Goal: Task Accomplishment & Management: Manage account settings

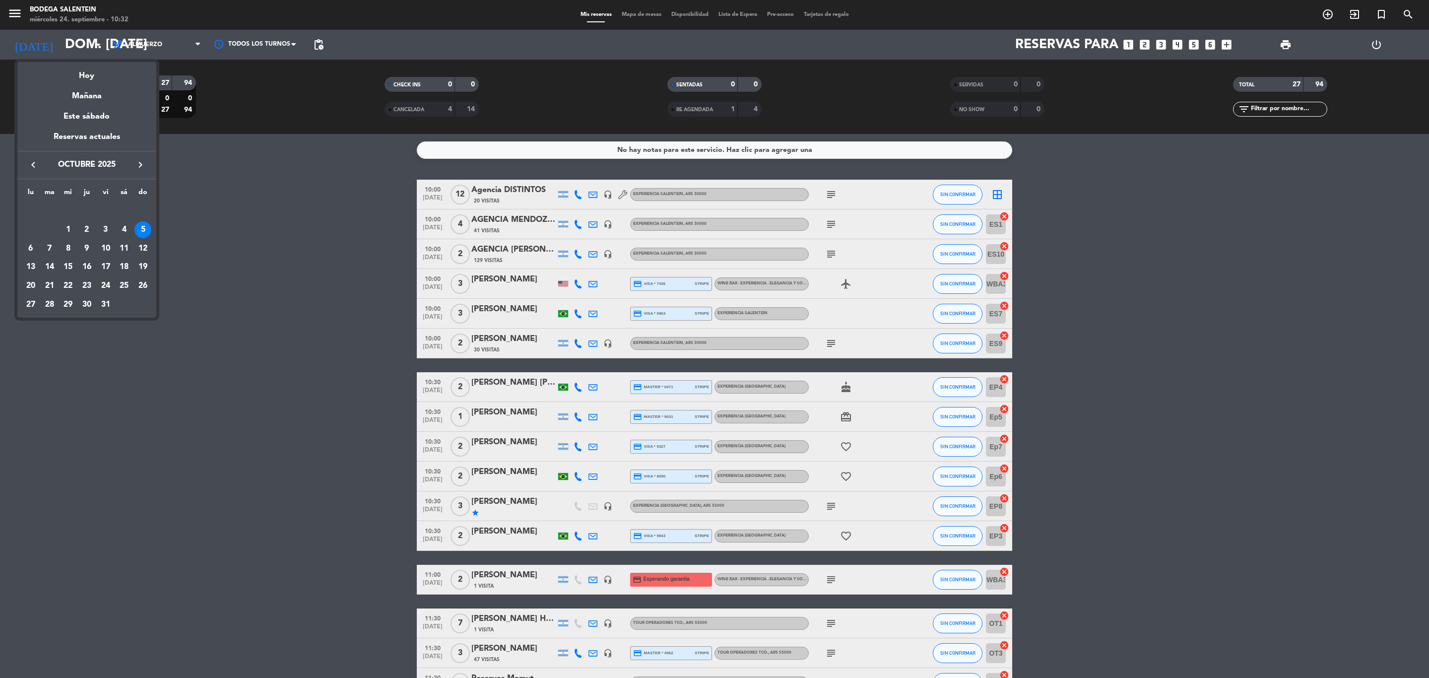
drag, startPoint x: 31, startPoint y: 173, endPoint x: 30, endPoint y: 158, distance: 14.9
click at [30, 173] on div "keyboard_arrow_left octubre 2025 keyboard_arrow_right" at bounding box center [86, 165] width 139 height 28
click at [27, 164] on icon "keyboard_arrow_left" at bounding box center [33, 165] width 12 height 12
click at [100, 287] on div "26" at bounding box center [105, 285] width 17 height 17
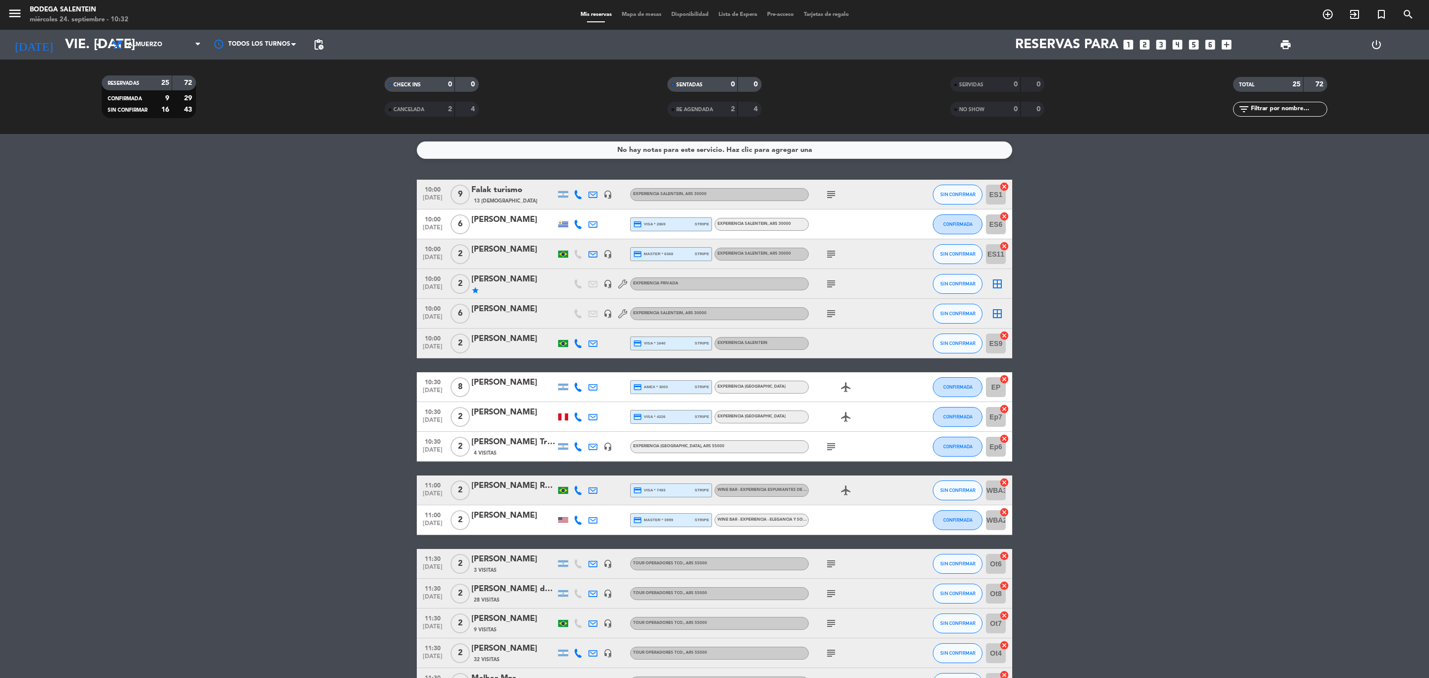
scroll to position [74, 0]
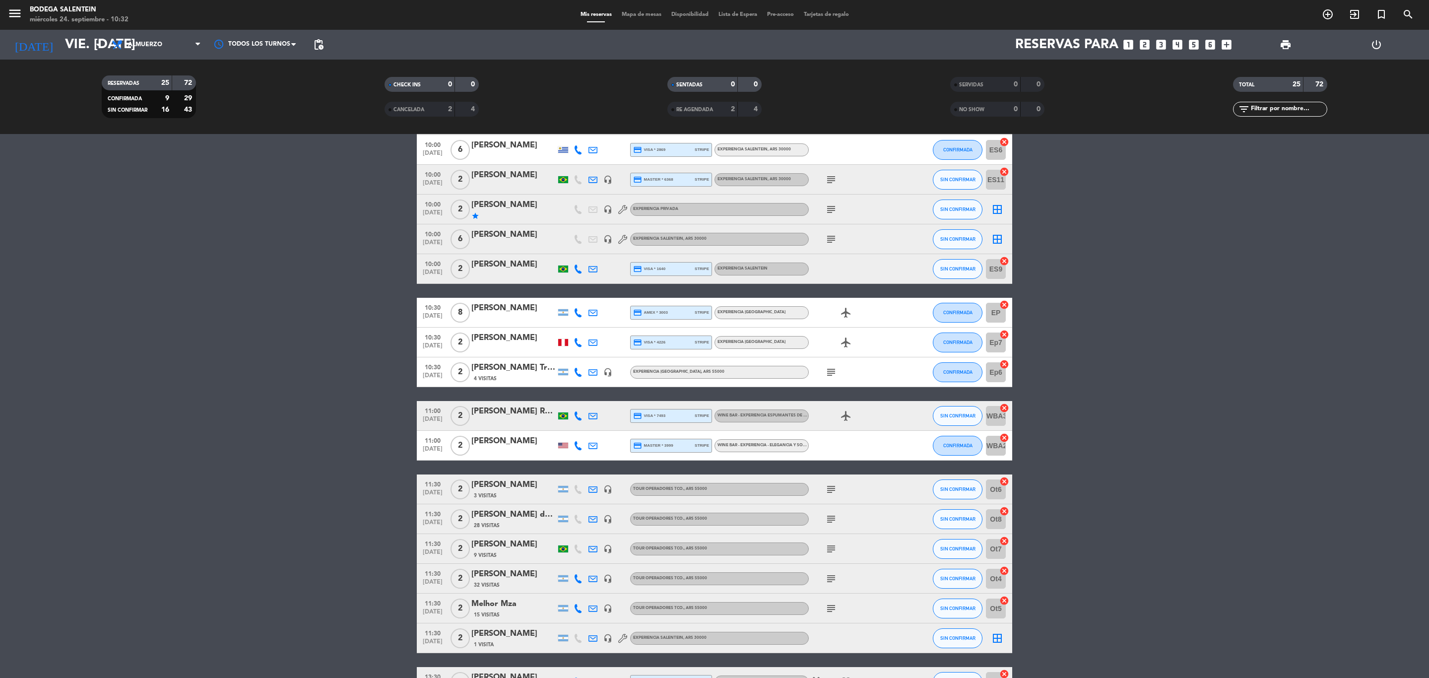
click at [494, 522] on span "28 Visitas" at bounding box center [487, 526] width 26 height 8
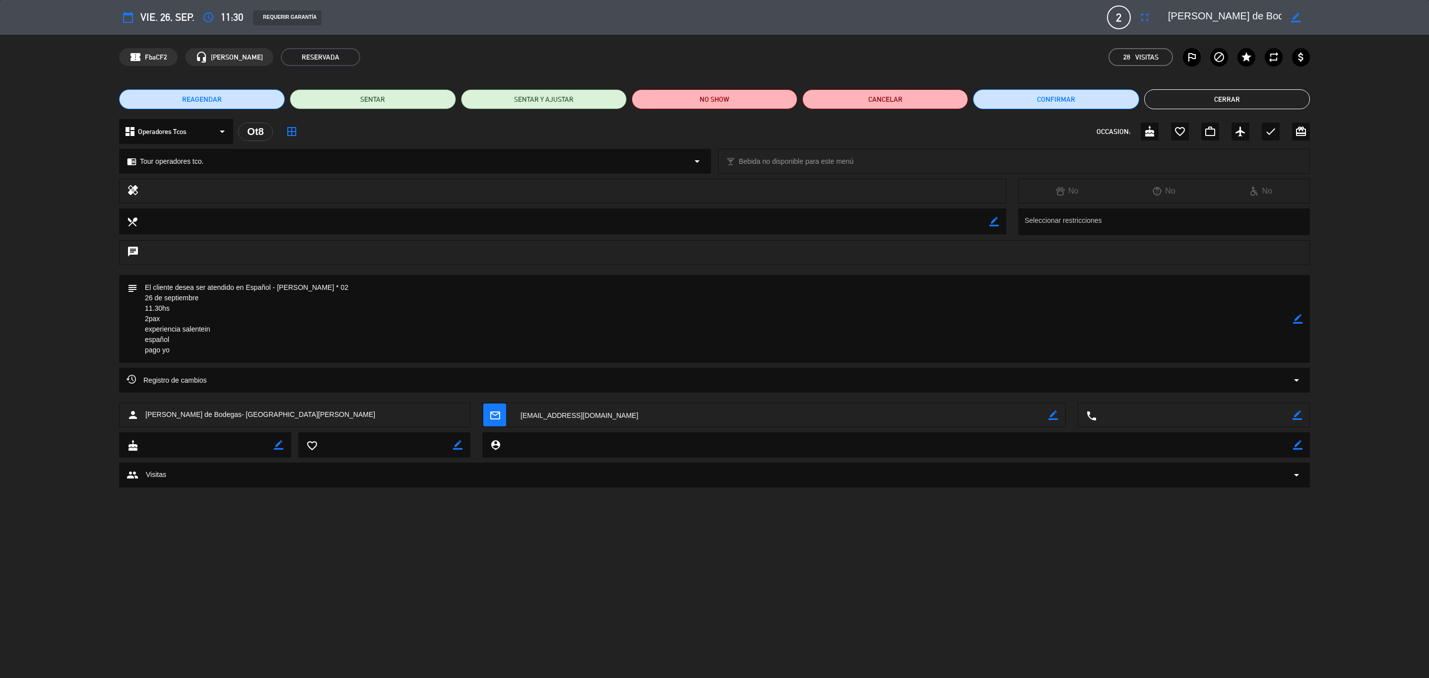
click at [1244, 99] on button "Cerrar" at bounding box center [1227, 99] width 166 height 20
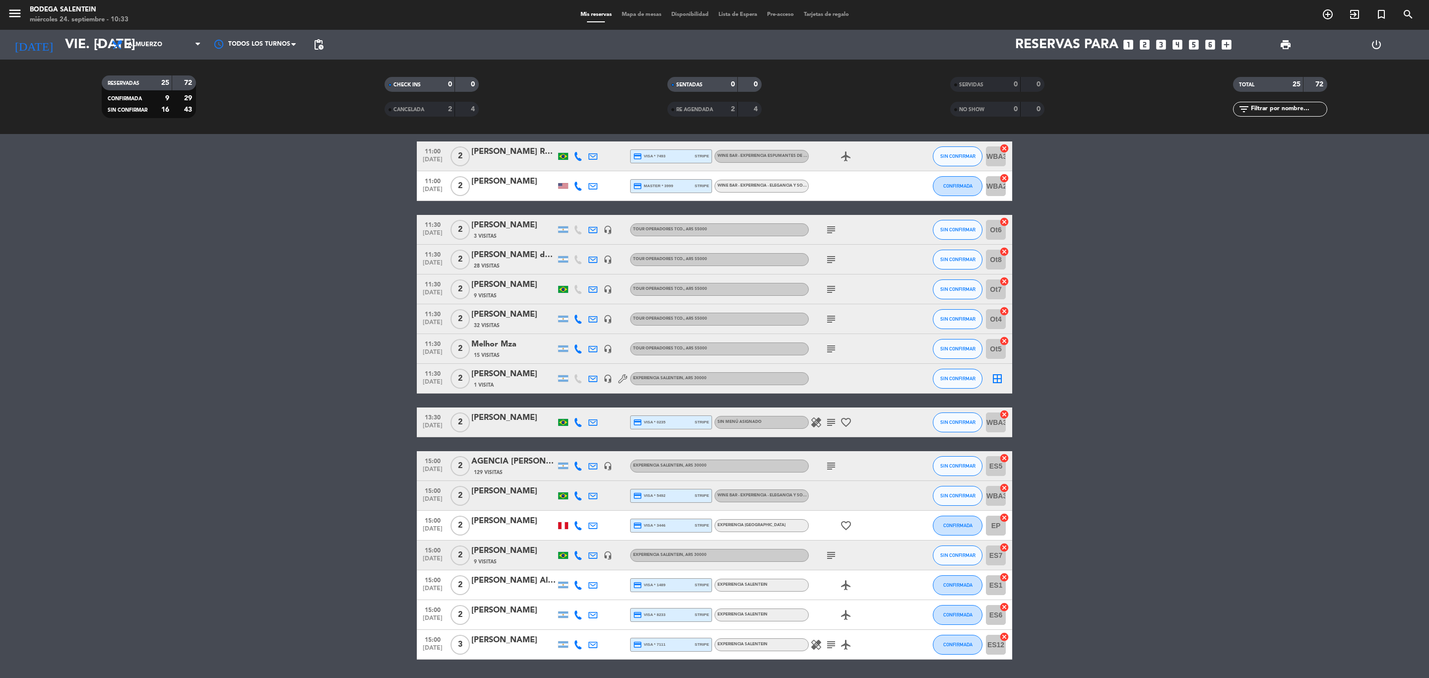
scroll to position [365, 0]
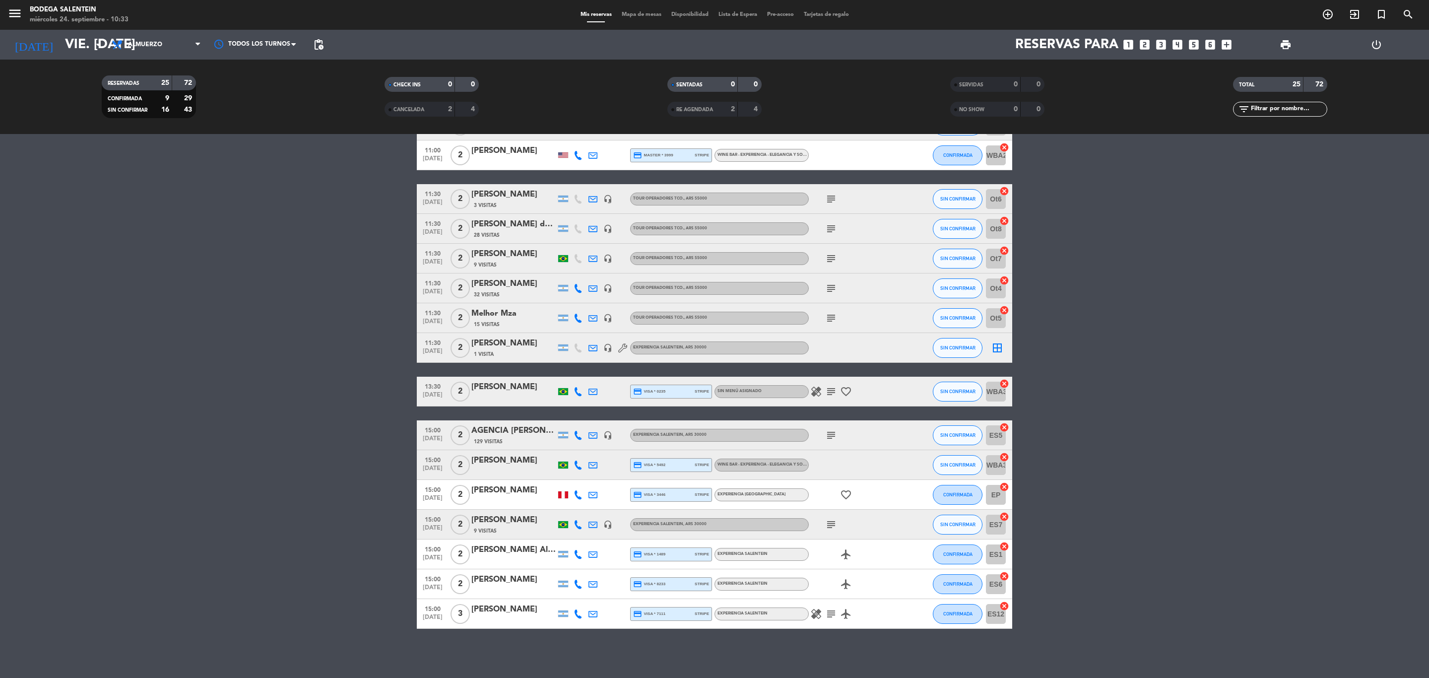
click at [834, 433] on icon "subject" at bounding box center [831, 435] width 12 height 12
click at [497, 258] on div "[PERSON_NAME]" at bounding box center [513, 254] width 84 height 13
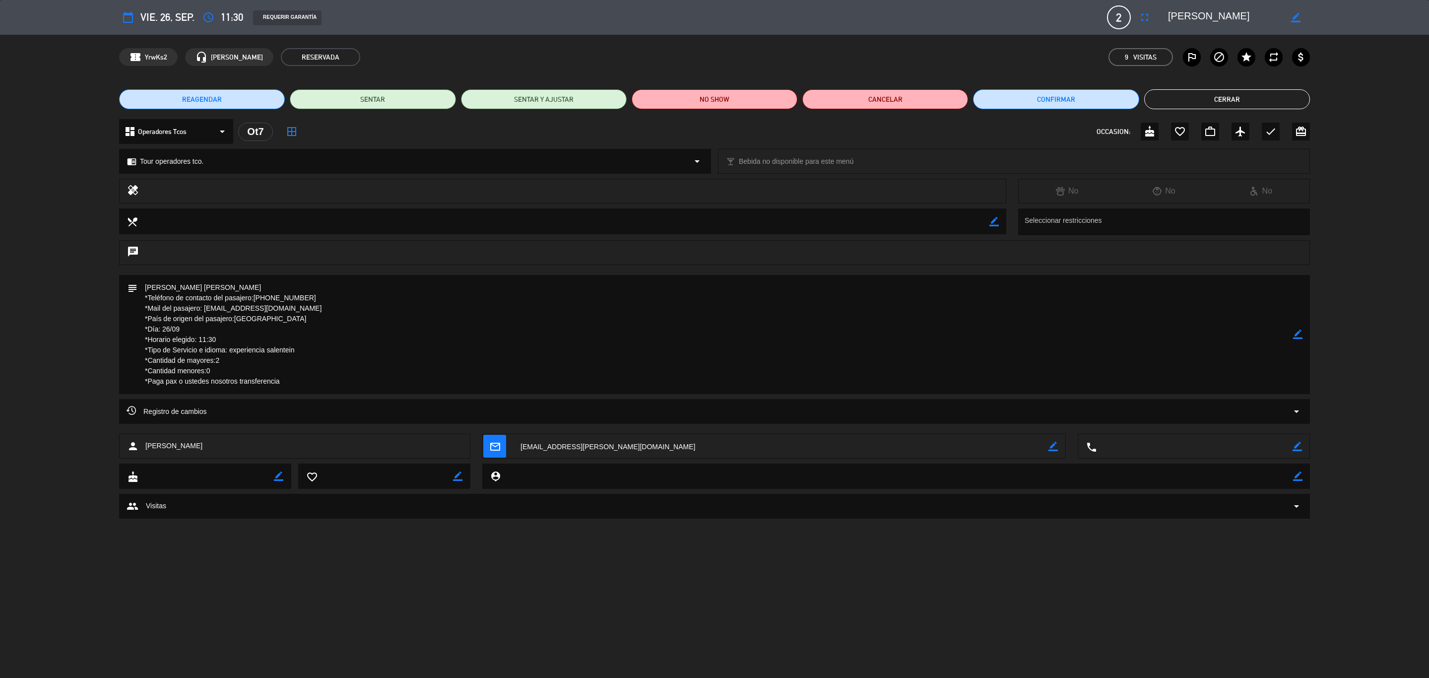
drag, startPoint x: 248, startPoint y: 287, endPoint x: 129, endPoint y: 287, distance: 119.1
click at [129, 287] on div "subject border_color" at bounding box center [714, 334] width 1191 height 119
click at [1223, 98] on button "Cerrar" at bounding box center [1227, 99] width 166 height 20
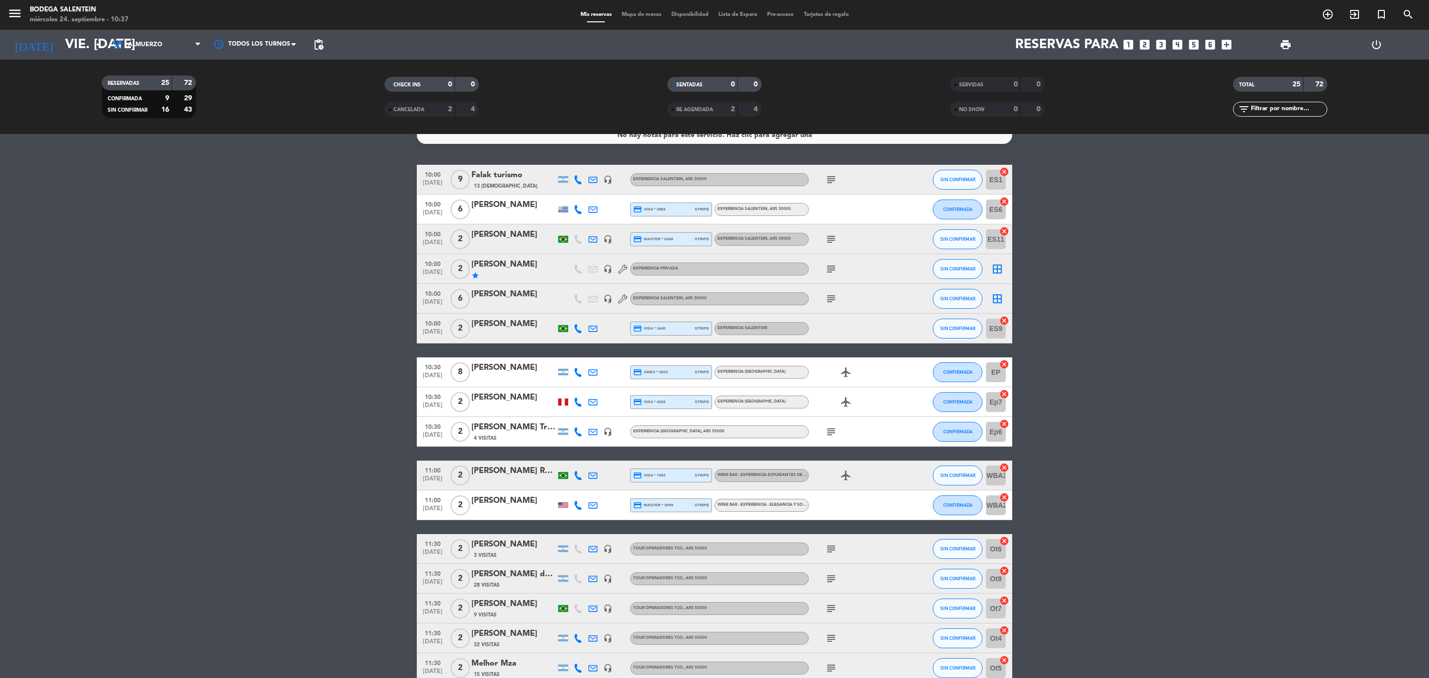
scroll to position [0, 0]
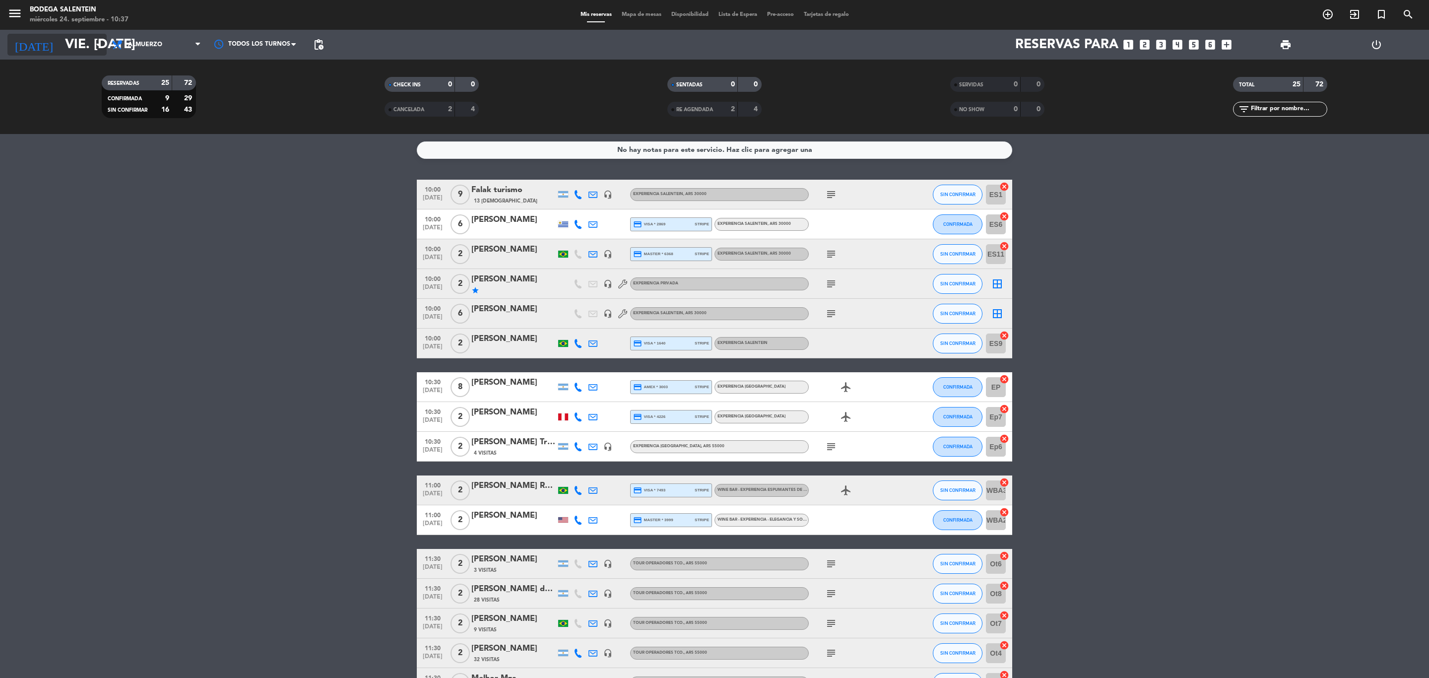
click at [76, 38] on input "vie. [DATE]" at bounding box center [144, 44] width 168 height 25
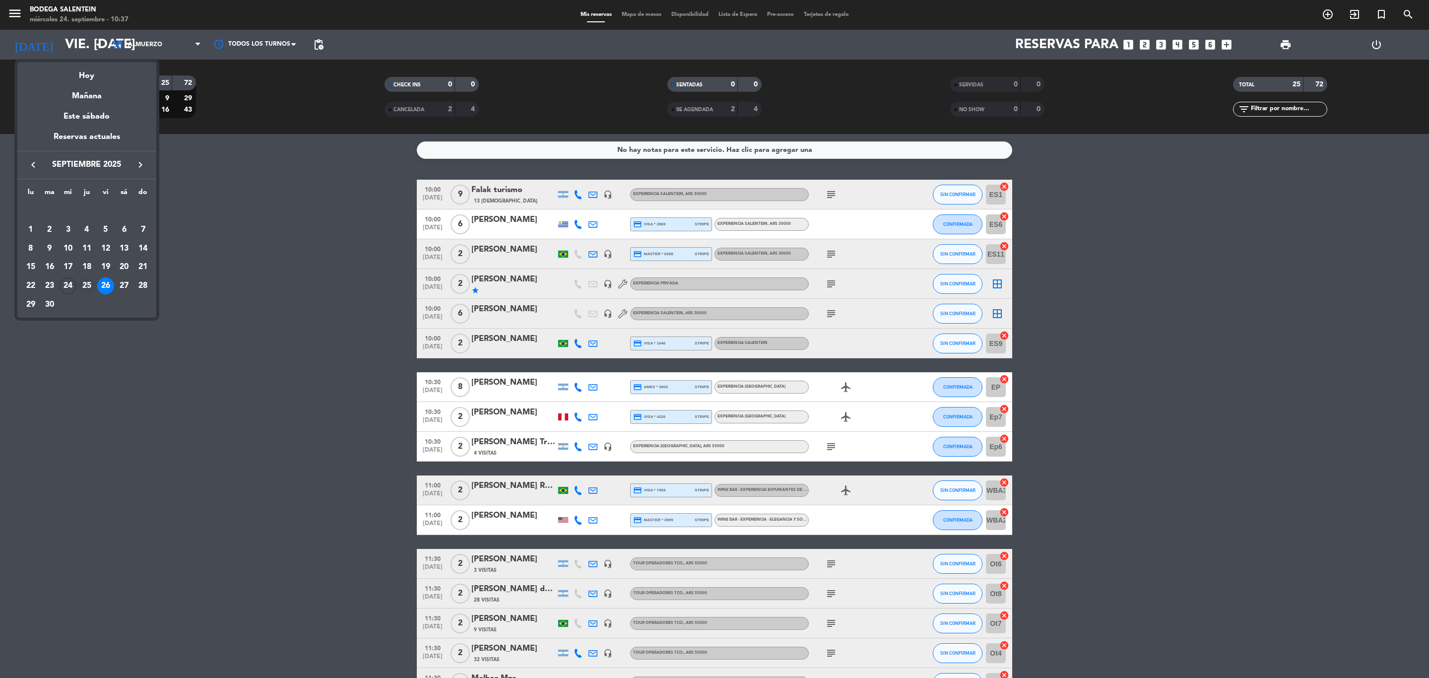
click at [85, 286] on div "25" at bounding box center [86, 285] width 17 height 17
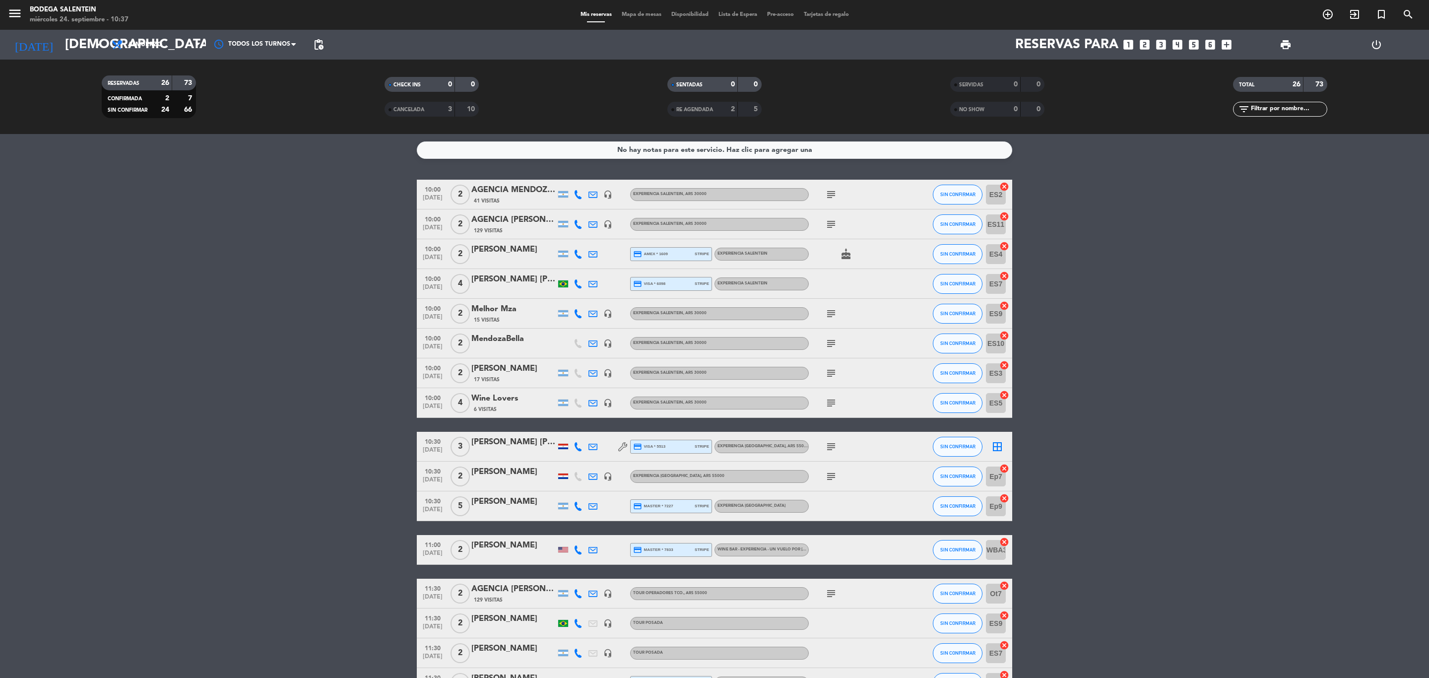
click at [487, 338] on div "MendozaBella" at bounding box center [513, 338] width 84 height 13
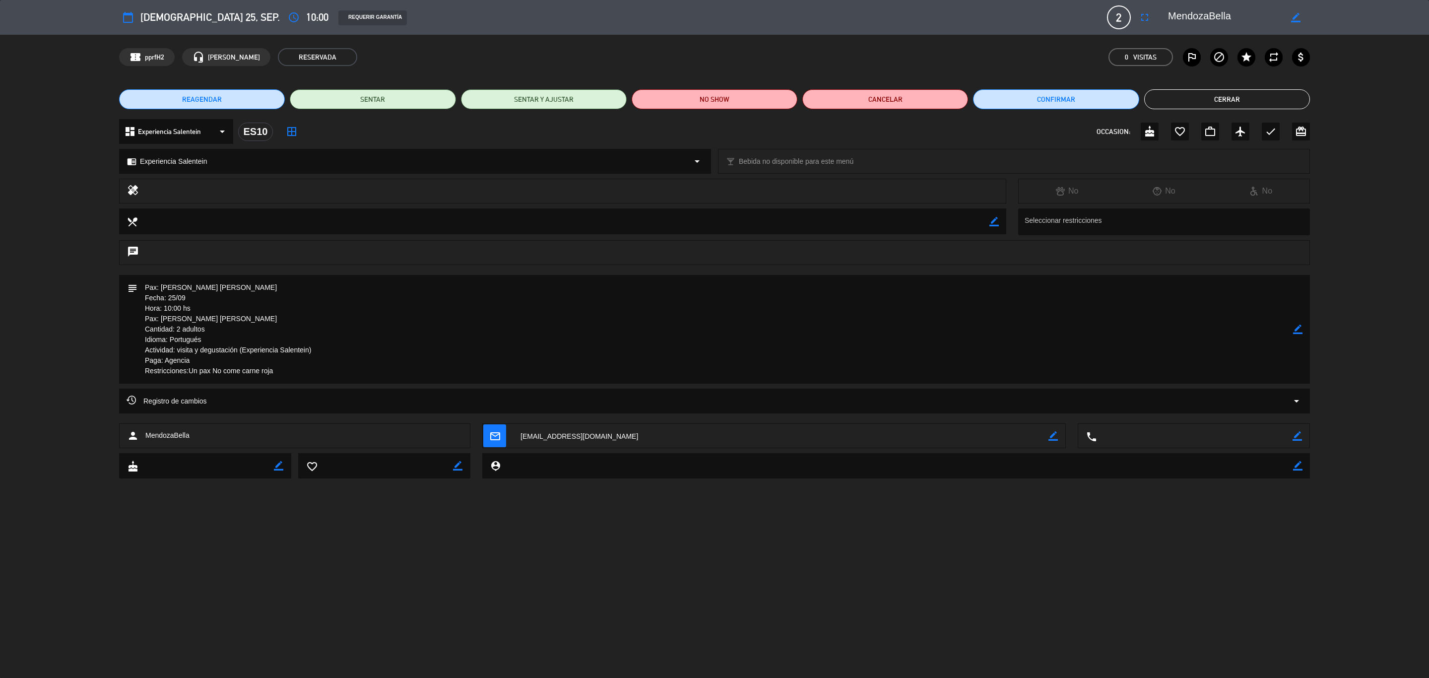
click at [1277, 89] on button "Cerrar" at bounding box center [1227, 99] width 166 height 20
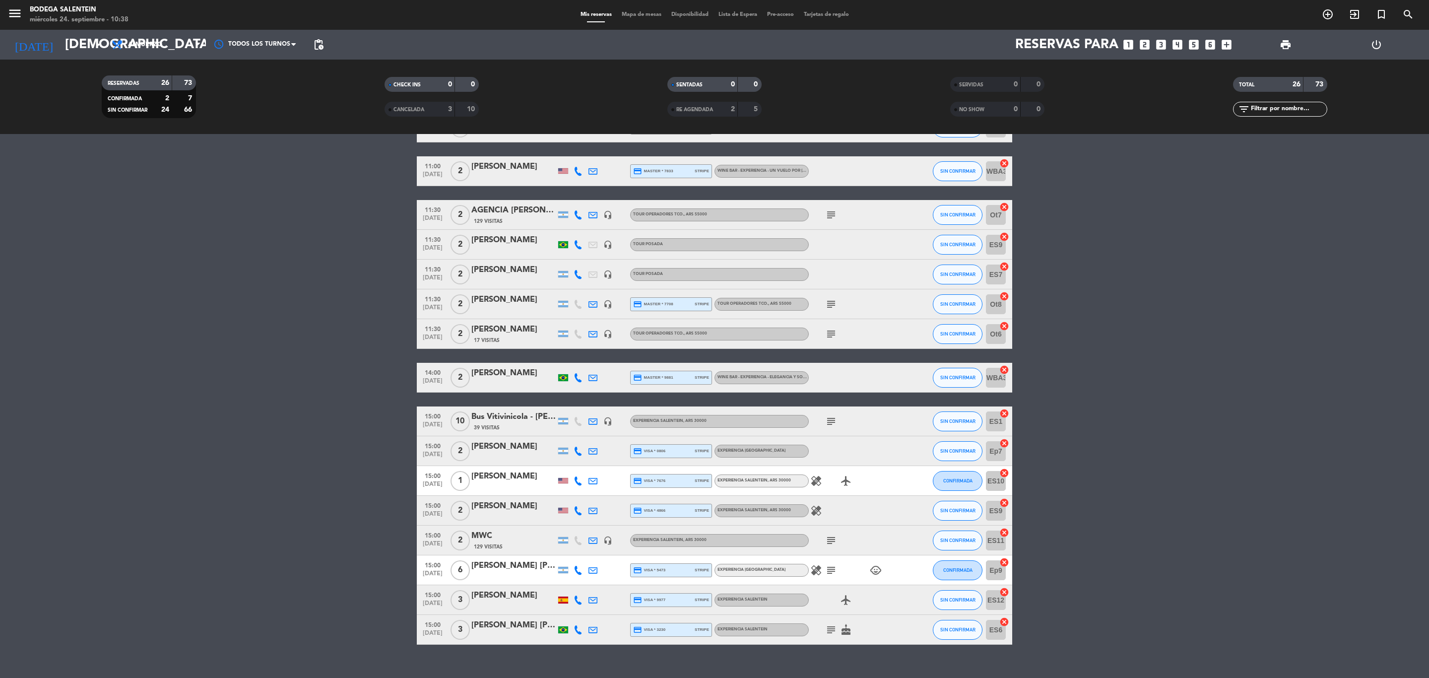
scroll to position [394, 0]
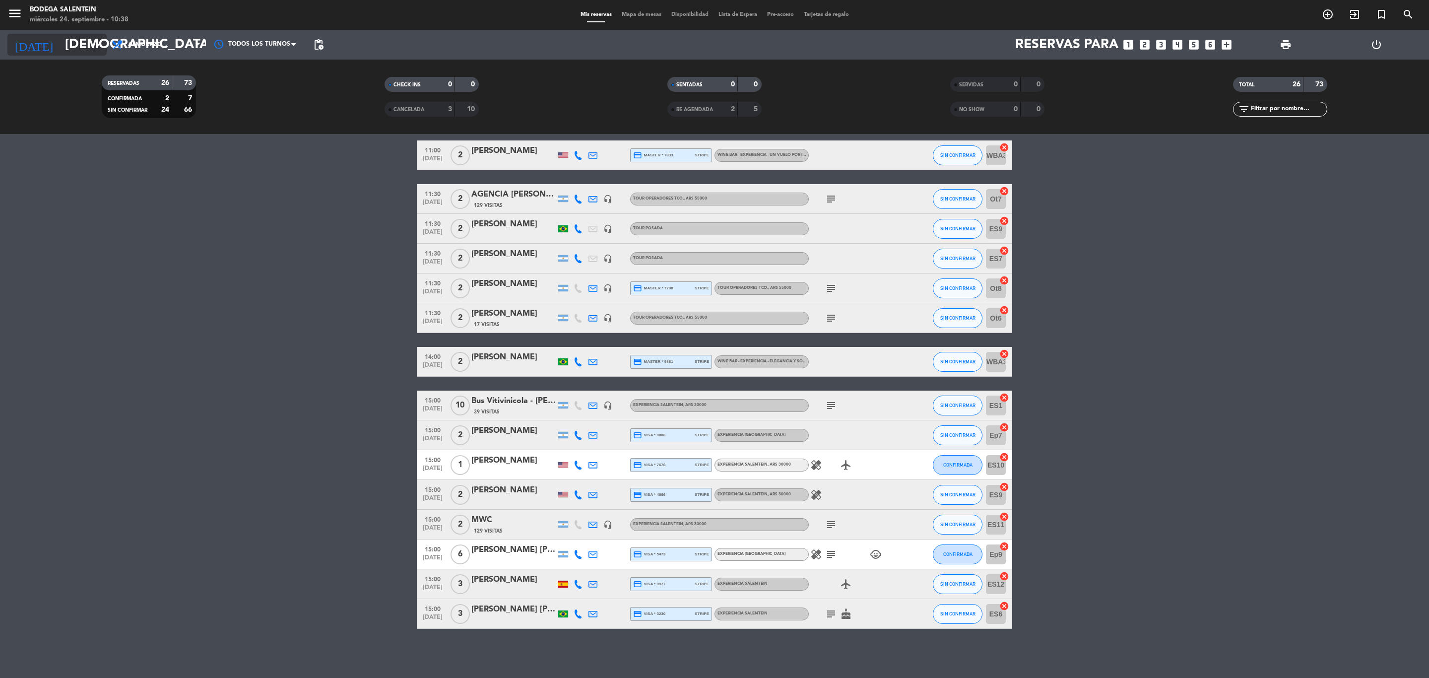
click at [85, 52] on input "[DEMOGRAPHIC_DATA] [DATE]" at bounding box center [144, 44] width 168 height 25
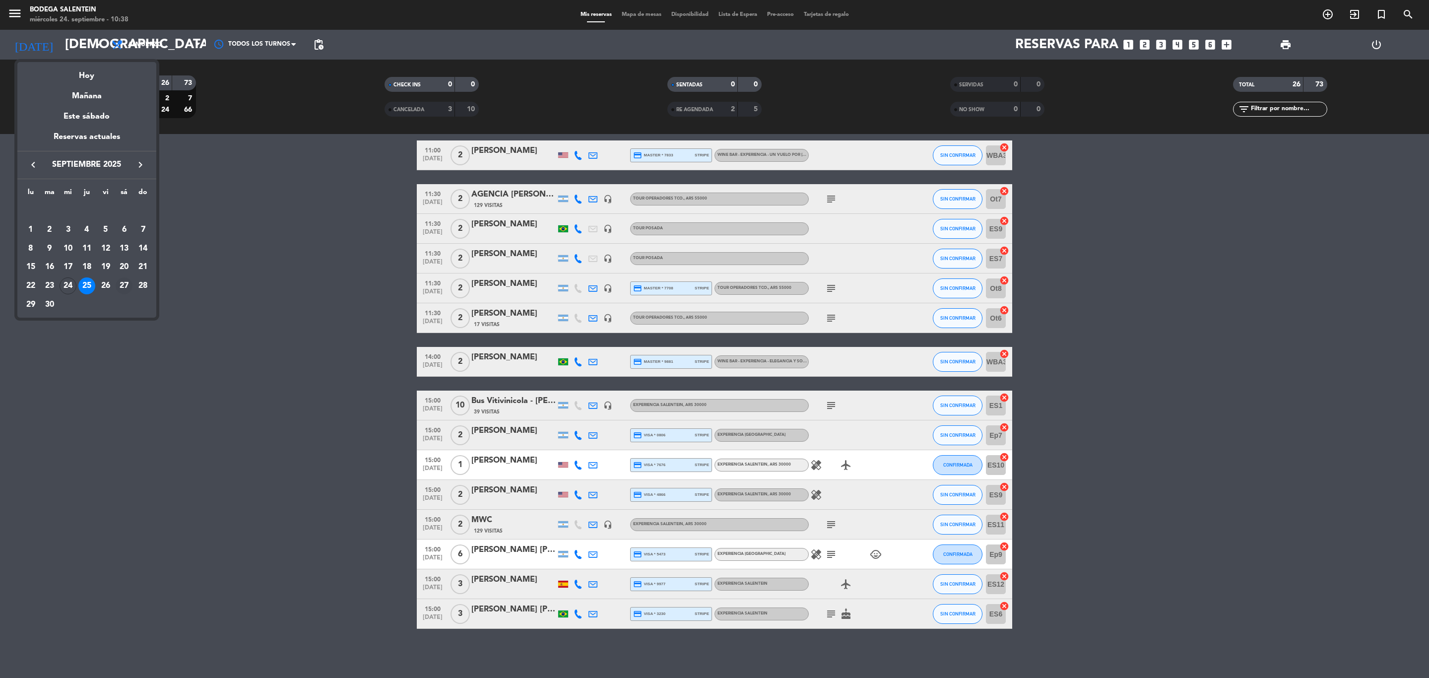
click at [117, 285] on div "27" at bounding box center [124, 285] width 17 height 17
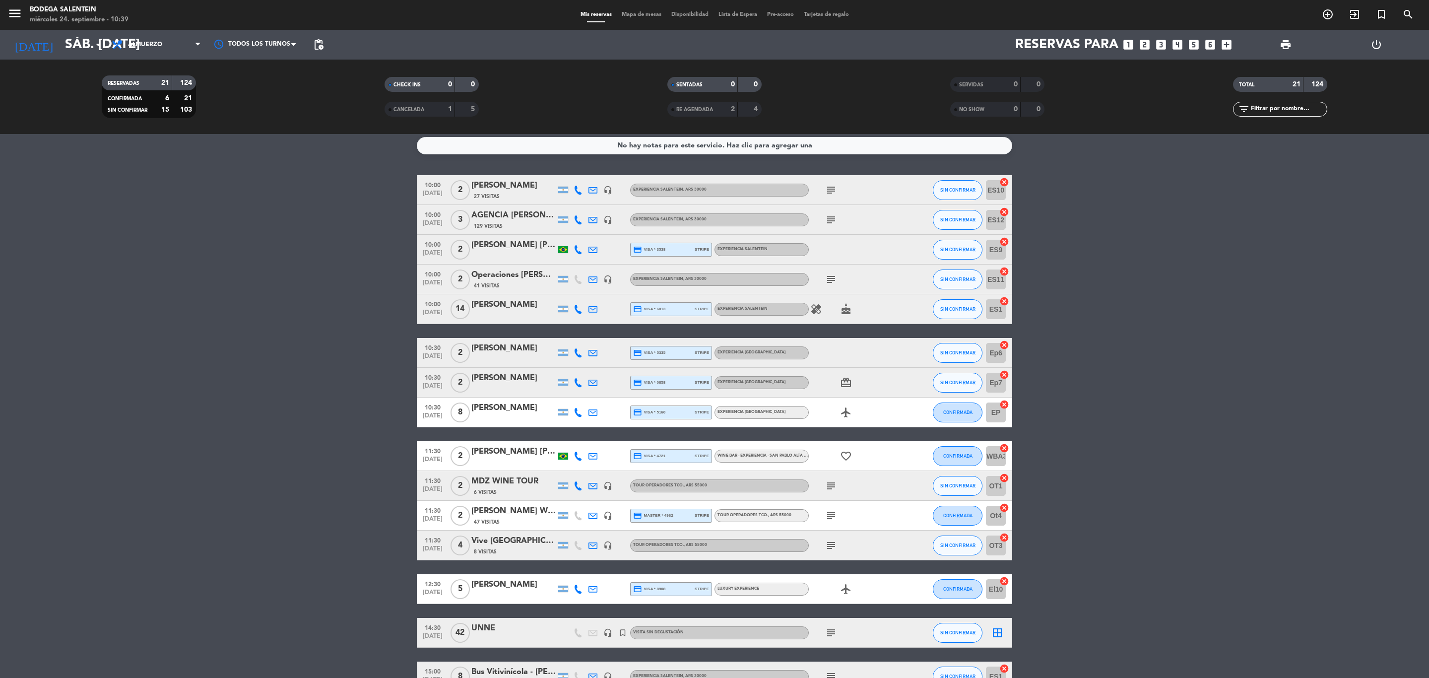
scroll to position [0, 0]
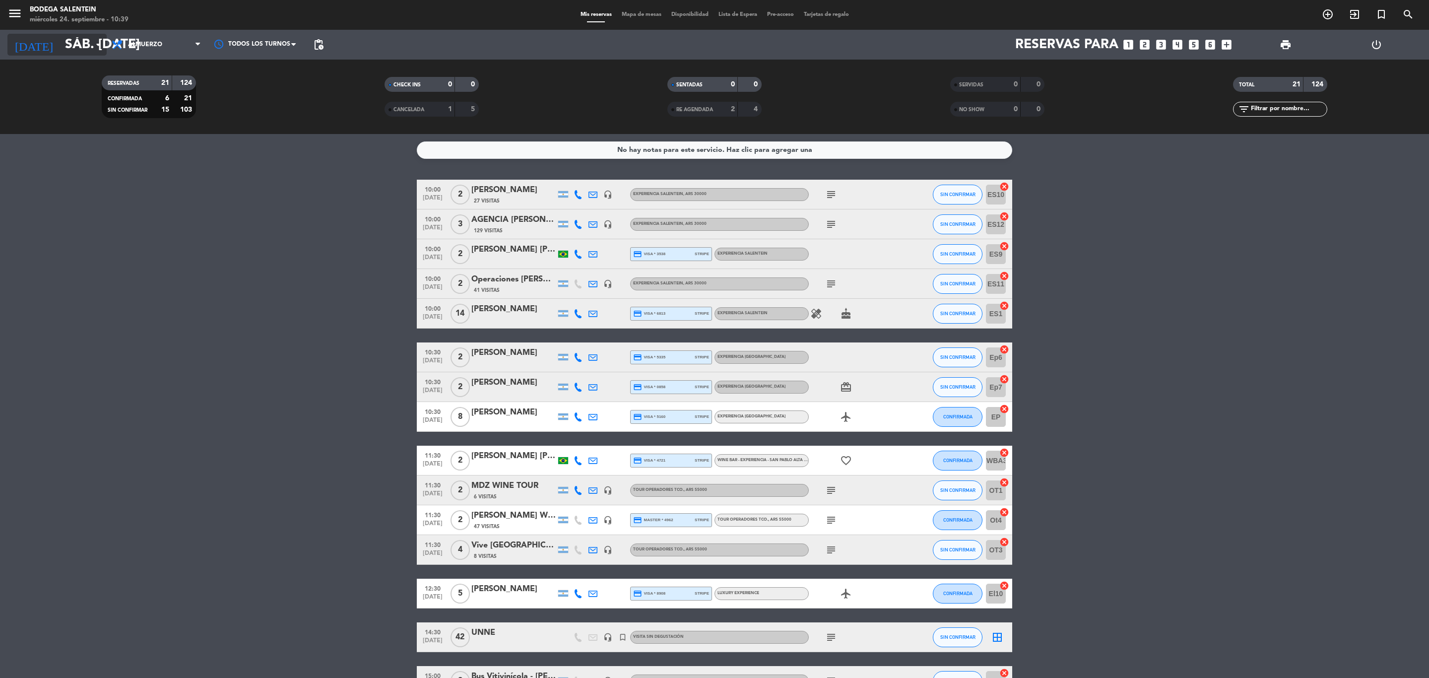
click at [72, 49] on input "sáb. [DATE]" at bounding box center [144, 44] width 168 height 25
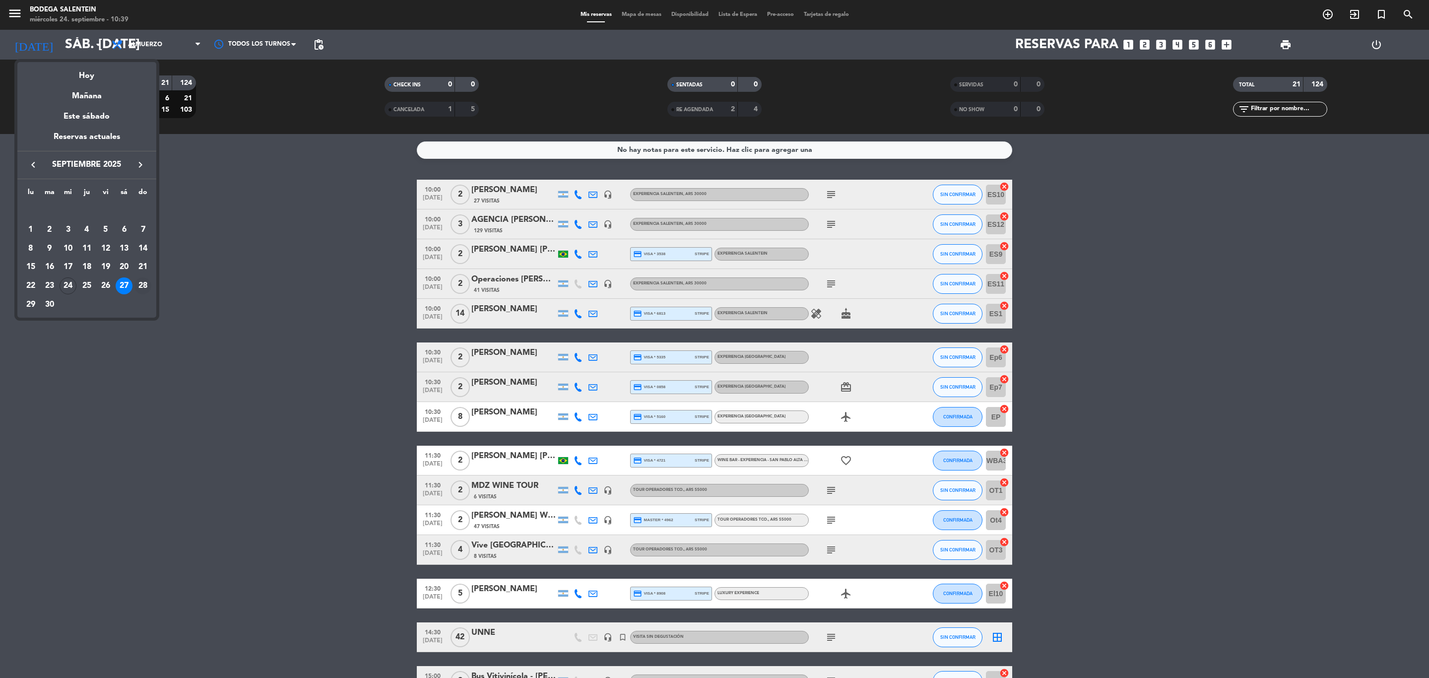
click at [137, 286] on div "28" at bounding box center [142, 285] width 17 height 17
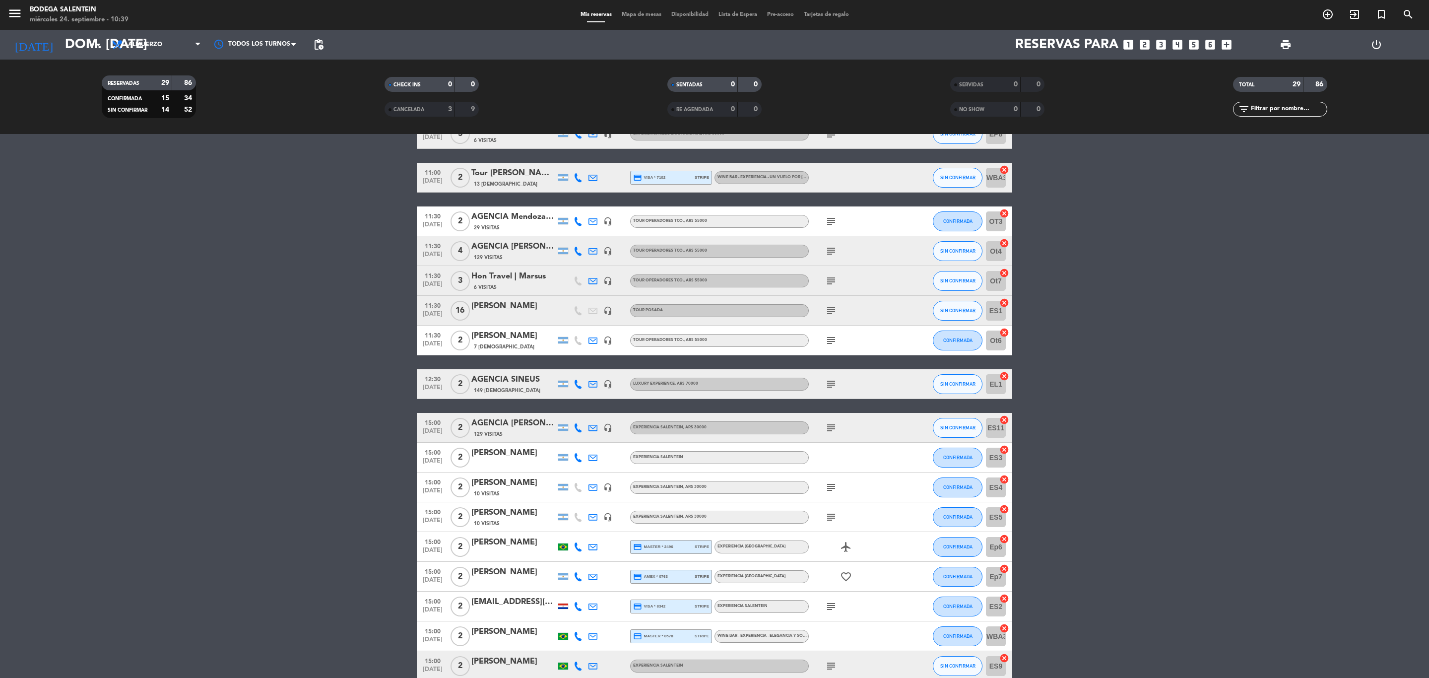
scroll to position [447, 0]
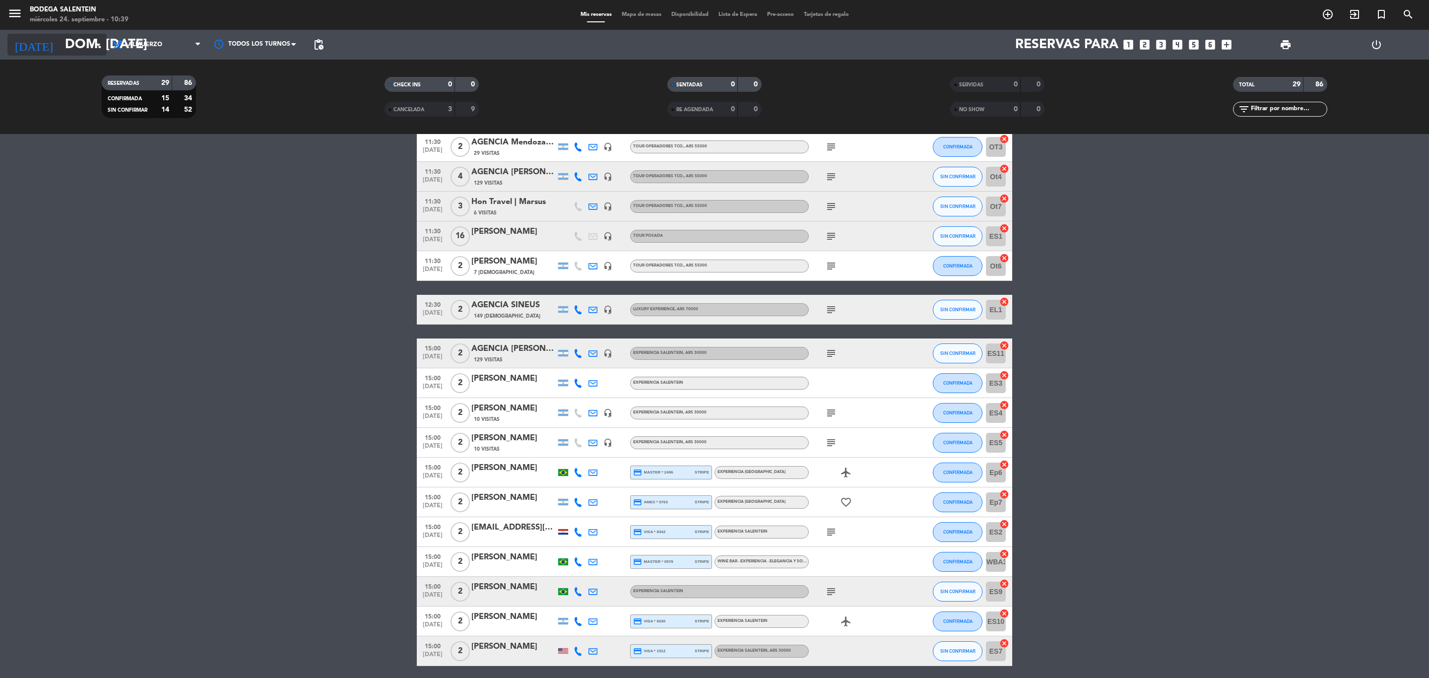
click at [69, 40] on input "dom. [DATE]" at bounding box center [144, 44] width 168 height 25
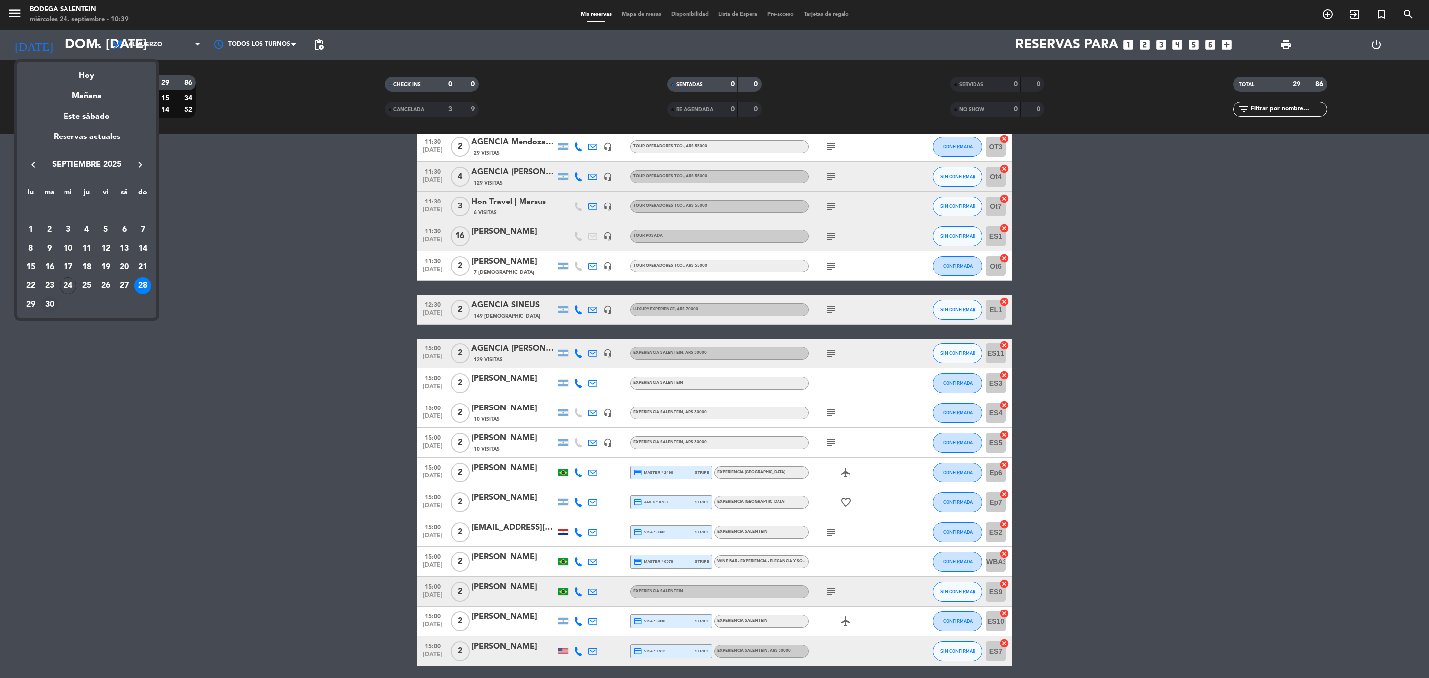
click at [51, 306] on div "30" at bounding box center [49, 304] width 17 height 17
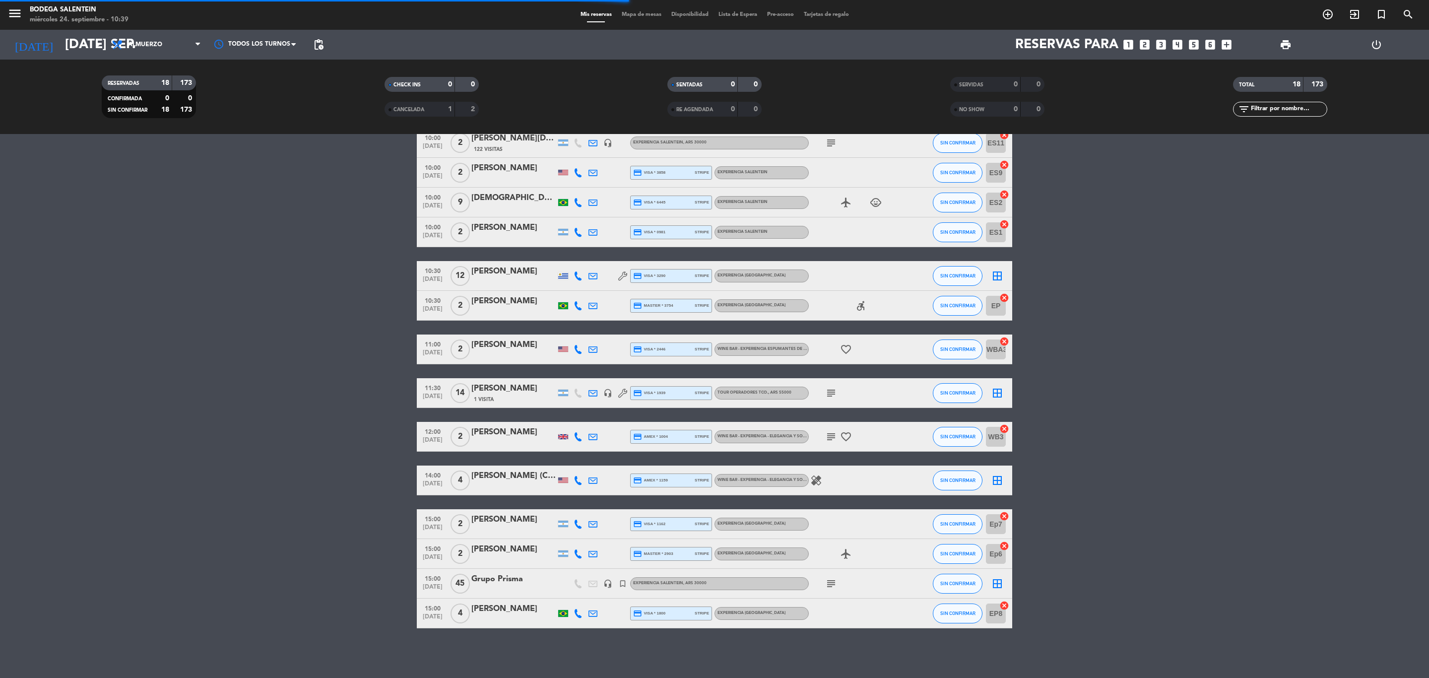
scroll to position [170, 0]
click at [496, 392] on div "[PERSON_NAME]" at bounding box center [513, 389] width 84 height 13
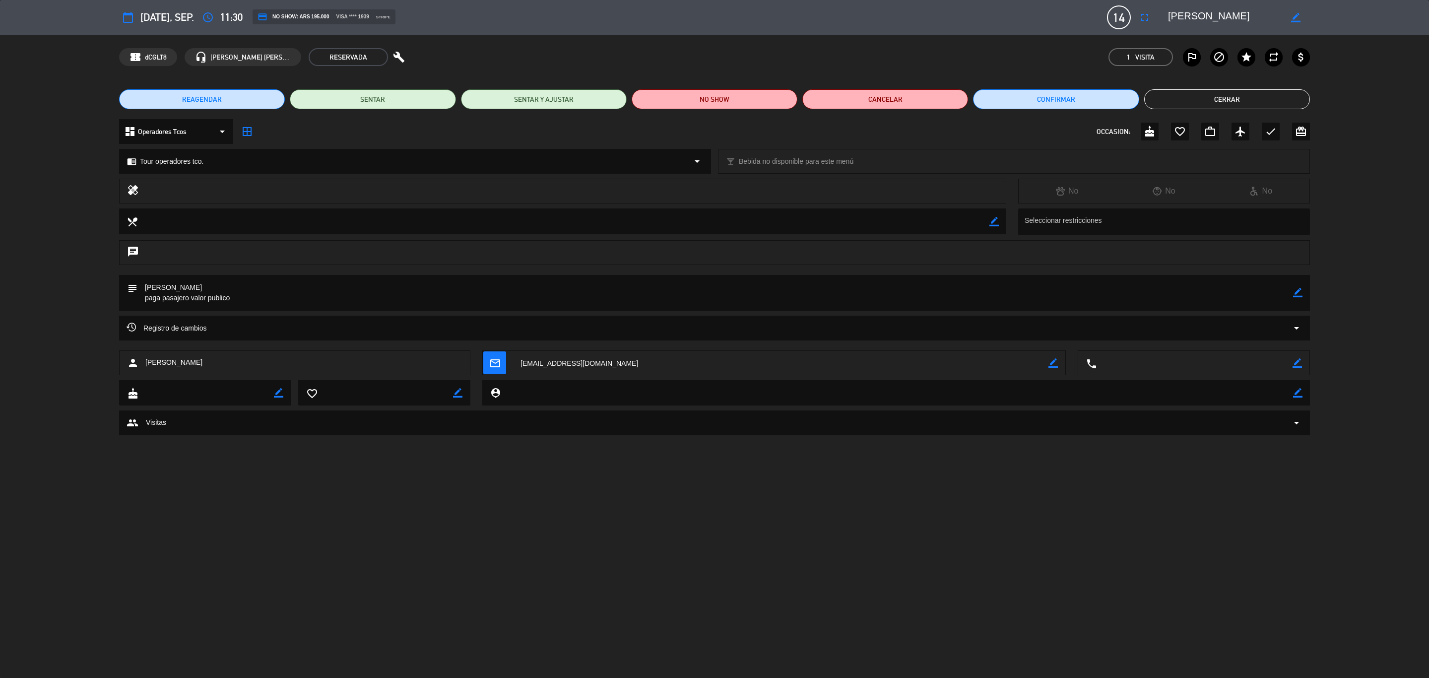
click at [1255, 100] on button "Cerrar" at bounding box center [1227, 99] width 166 height 20
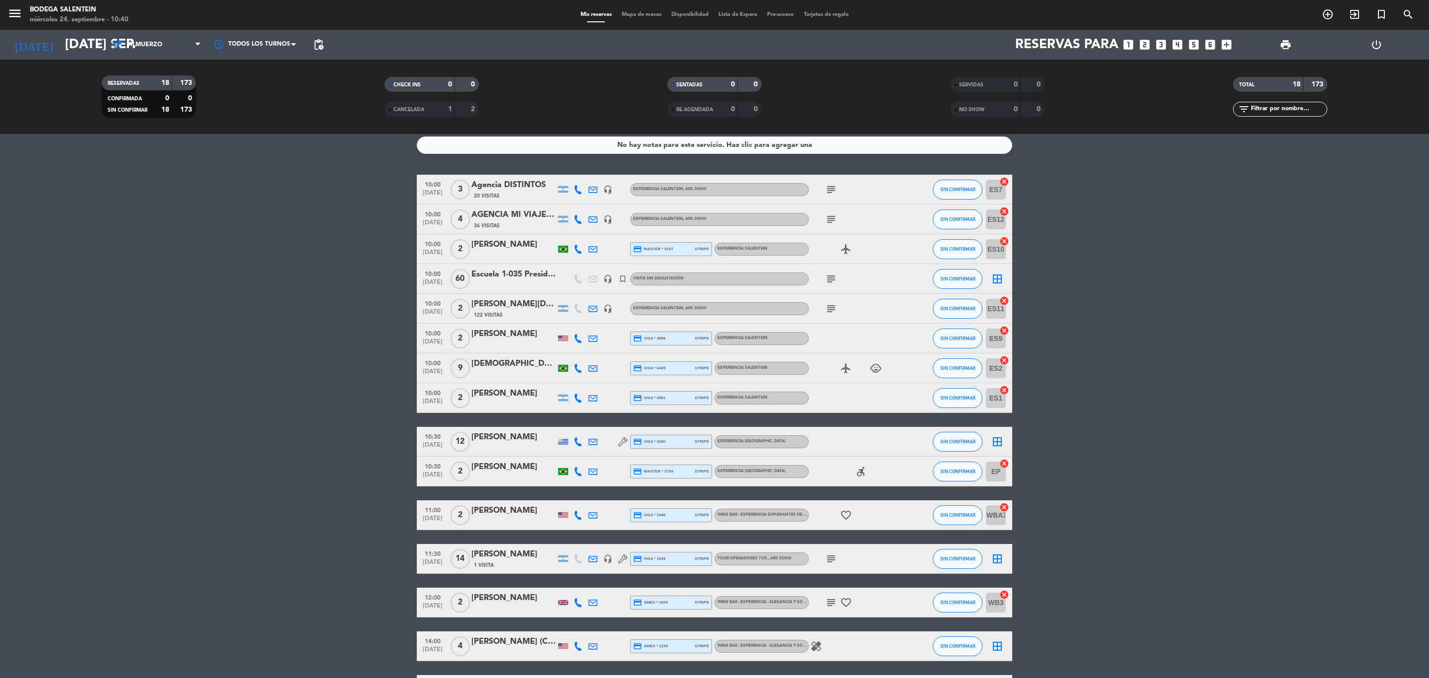
scroll to position [0, 0]
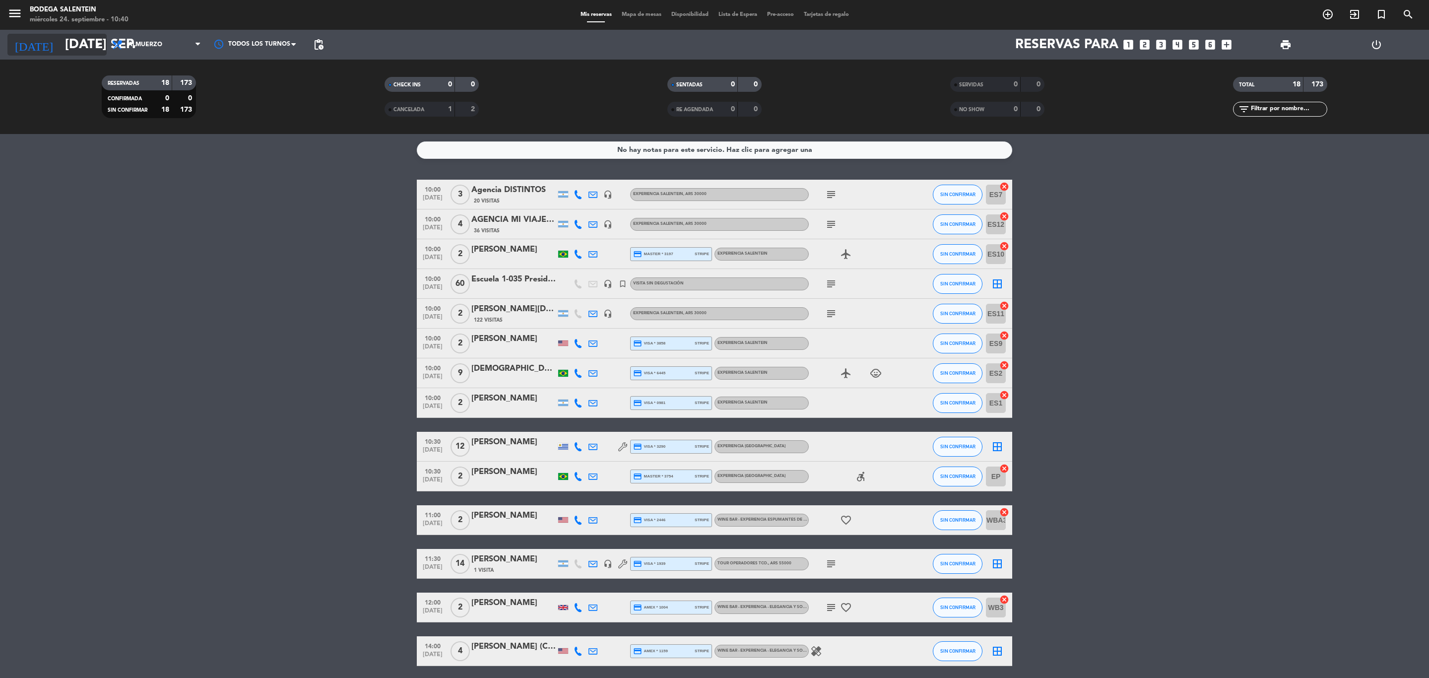
click at [60, 42] on input "[DATE] sep." at bounding box center [144, 44] width 168 height 25
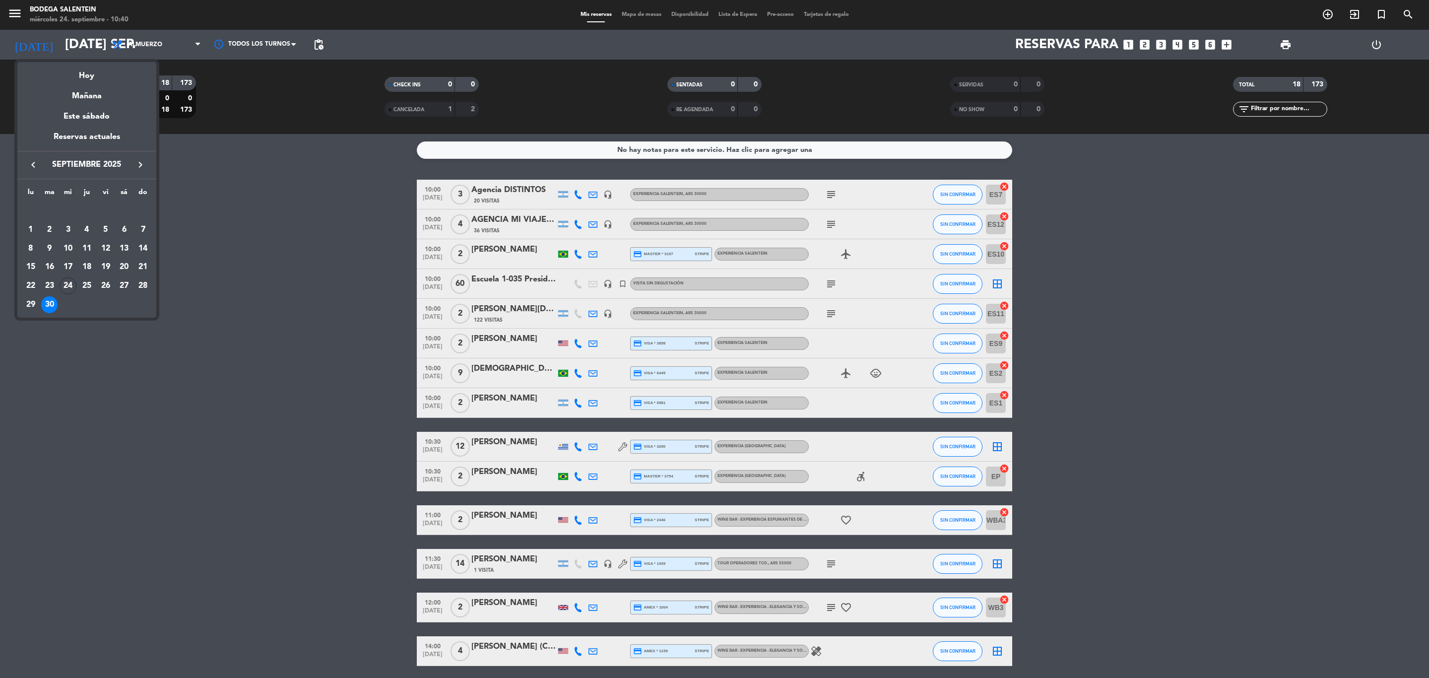
click at [144, 167] on icon "keyboard_arrow_right" at bounding box center [140, 165] width 12 height 12
click at [65, 226] on div "1" at bounding box center [68, 229] width 17 height 17
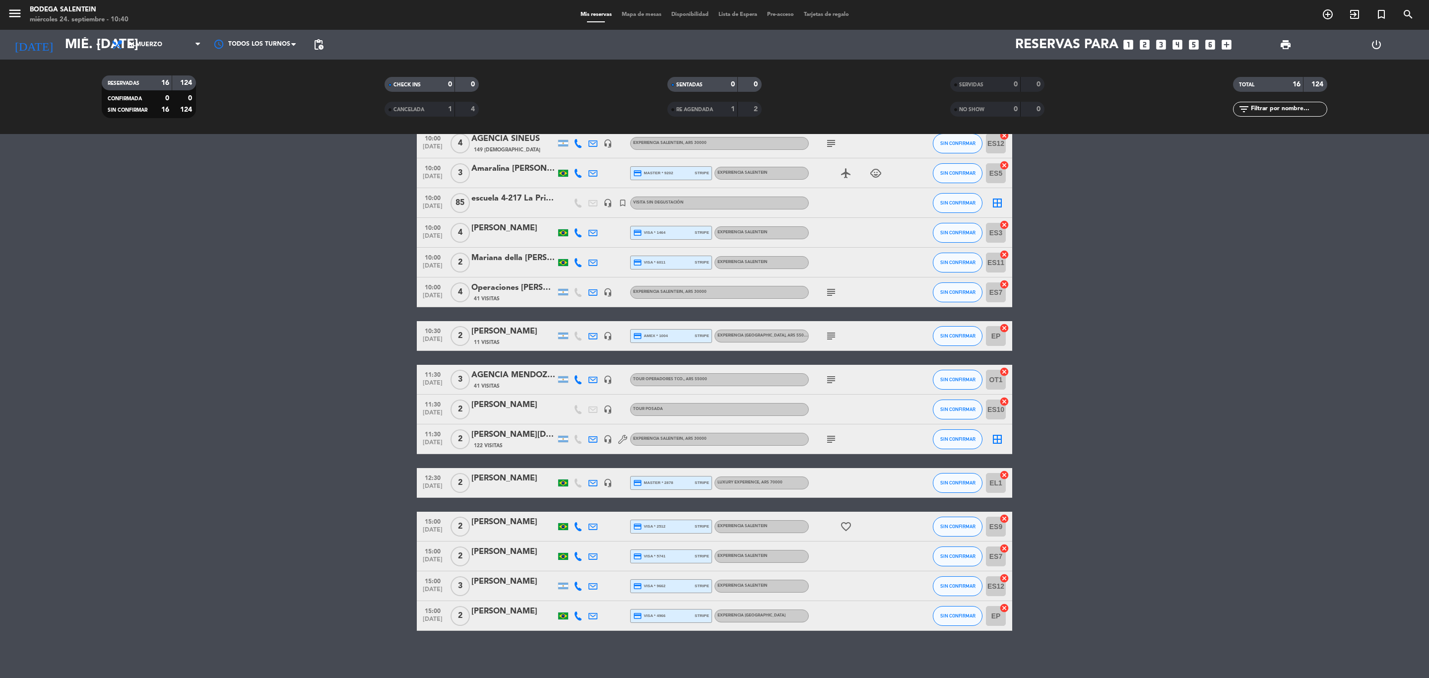
scroll to position [83, 0]
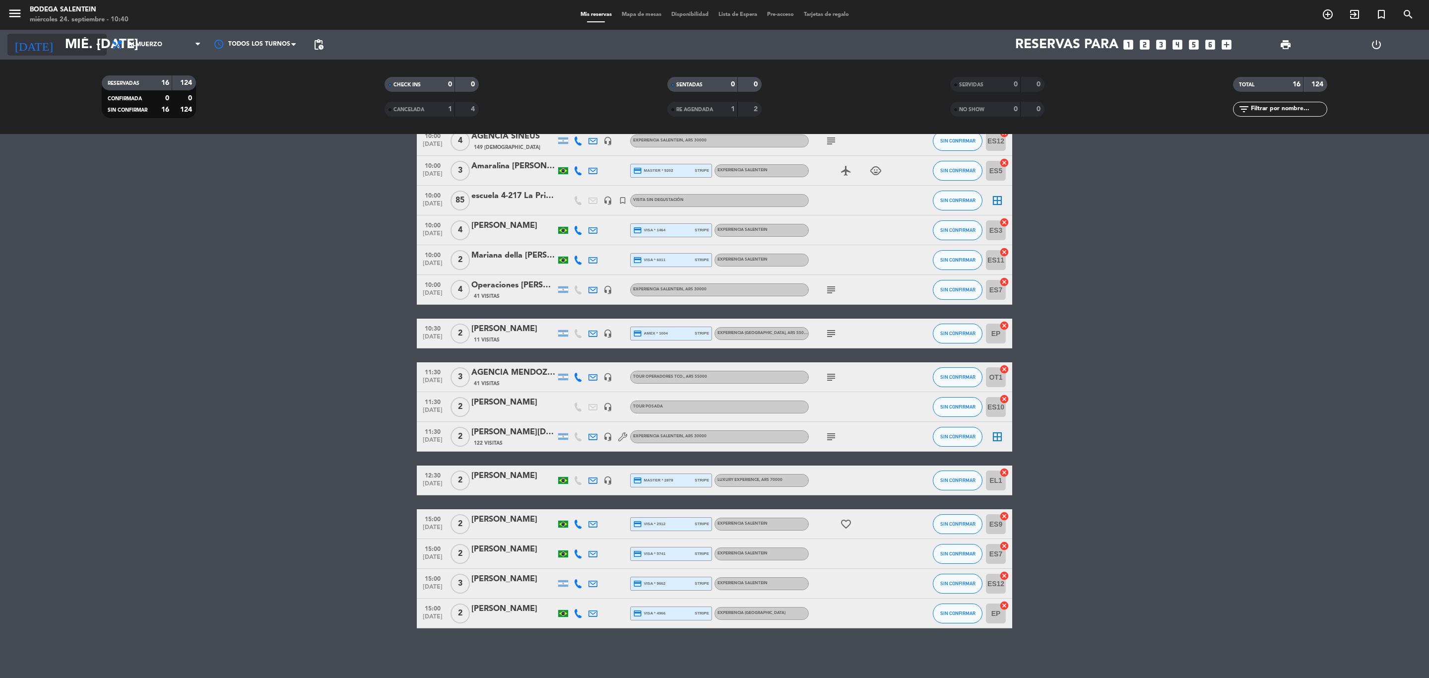
click at [23, 43] on icon "[DATE]" at bounding box center [33, 45] width 53 height 22
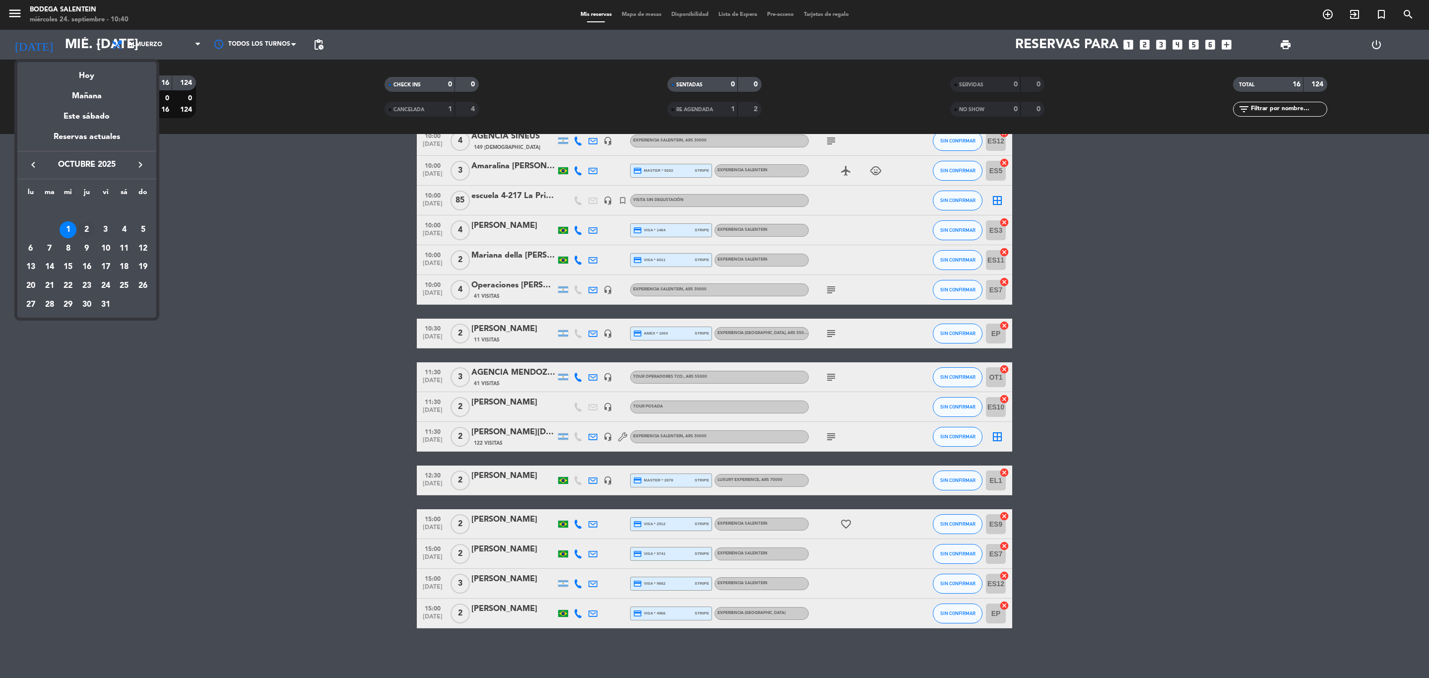
click at [89, 225] on div "2" at bounding box center [86, 229] width 17 height 17
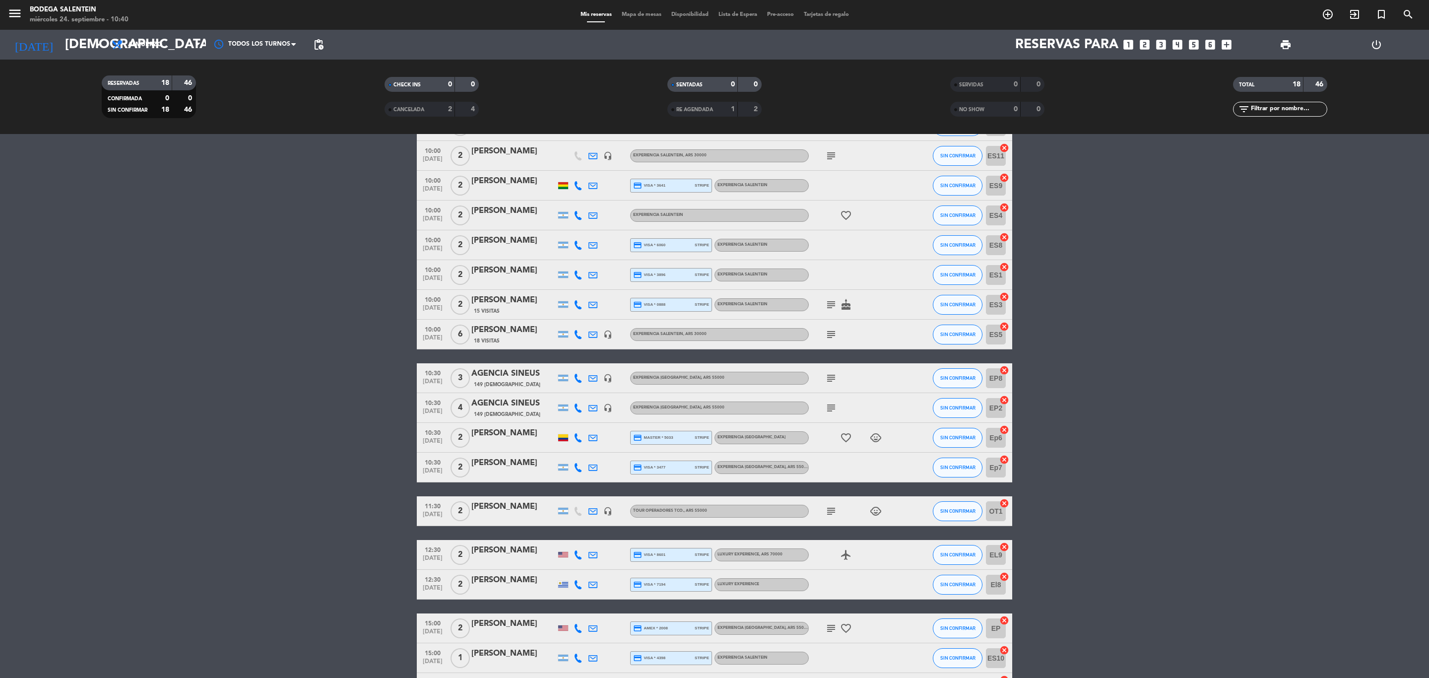
scroll to position [0, 0]
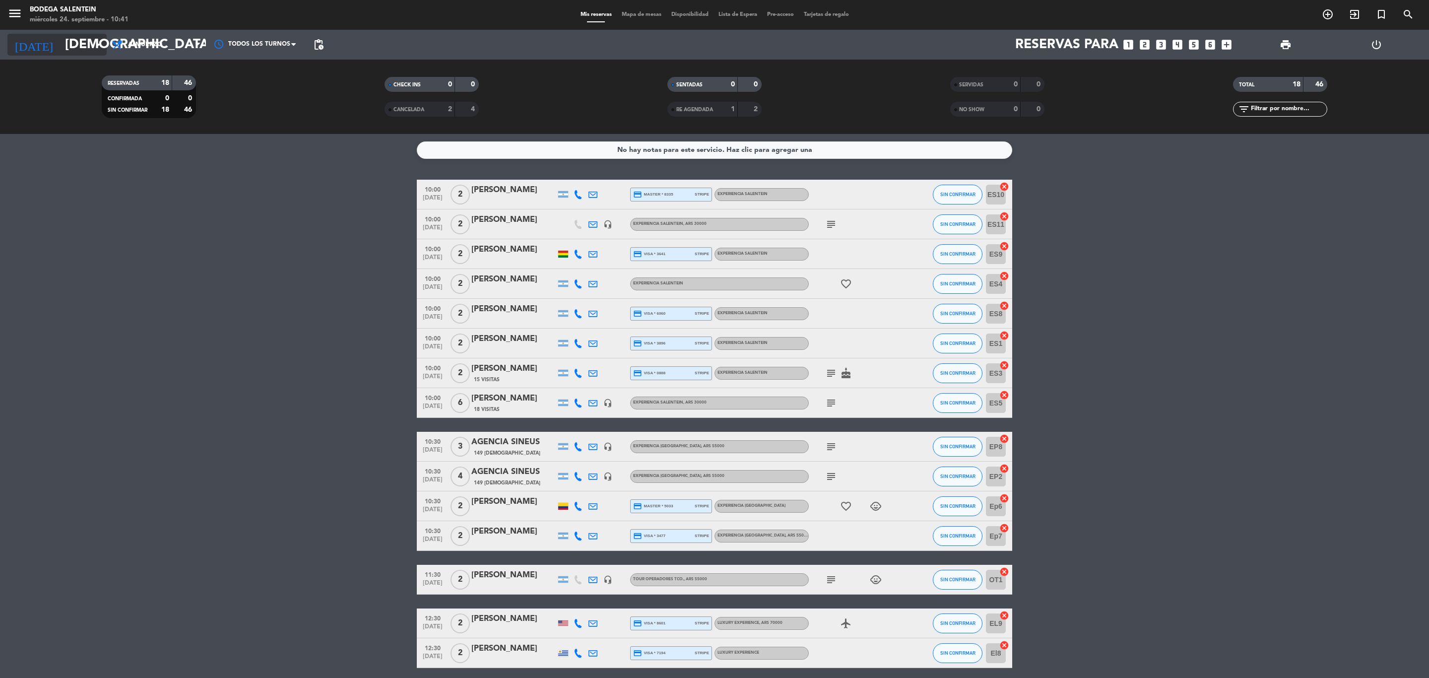
click at [76, 48] on input "[DEMOGRAPHIC_DATA] [DATE]" at bounding box center [144, 44] width 168 height 25
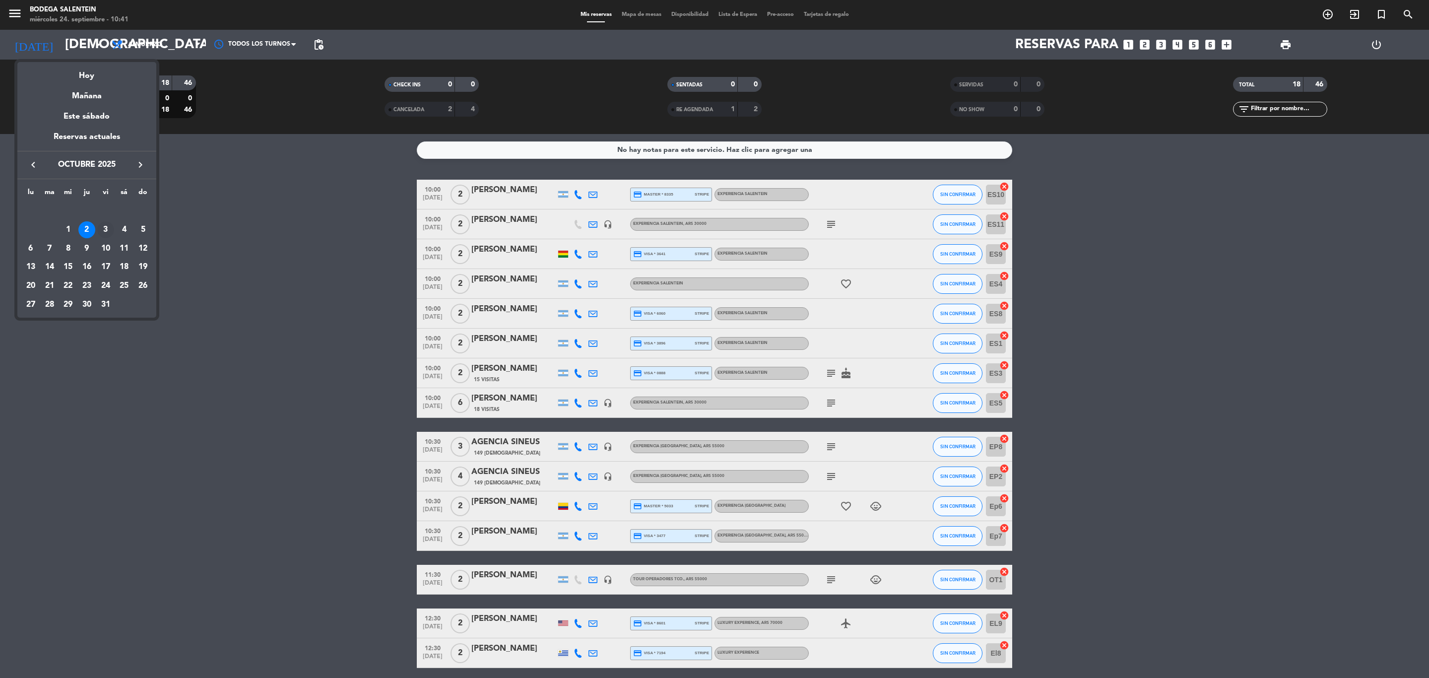
click at [109, 226] on div "3" at bounding box center [105, 229] width 17 height 17
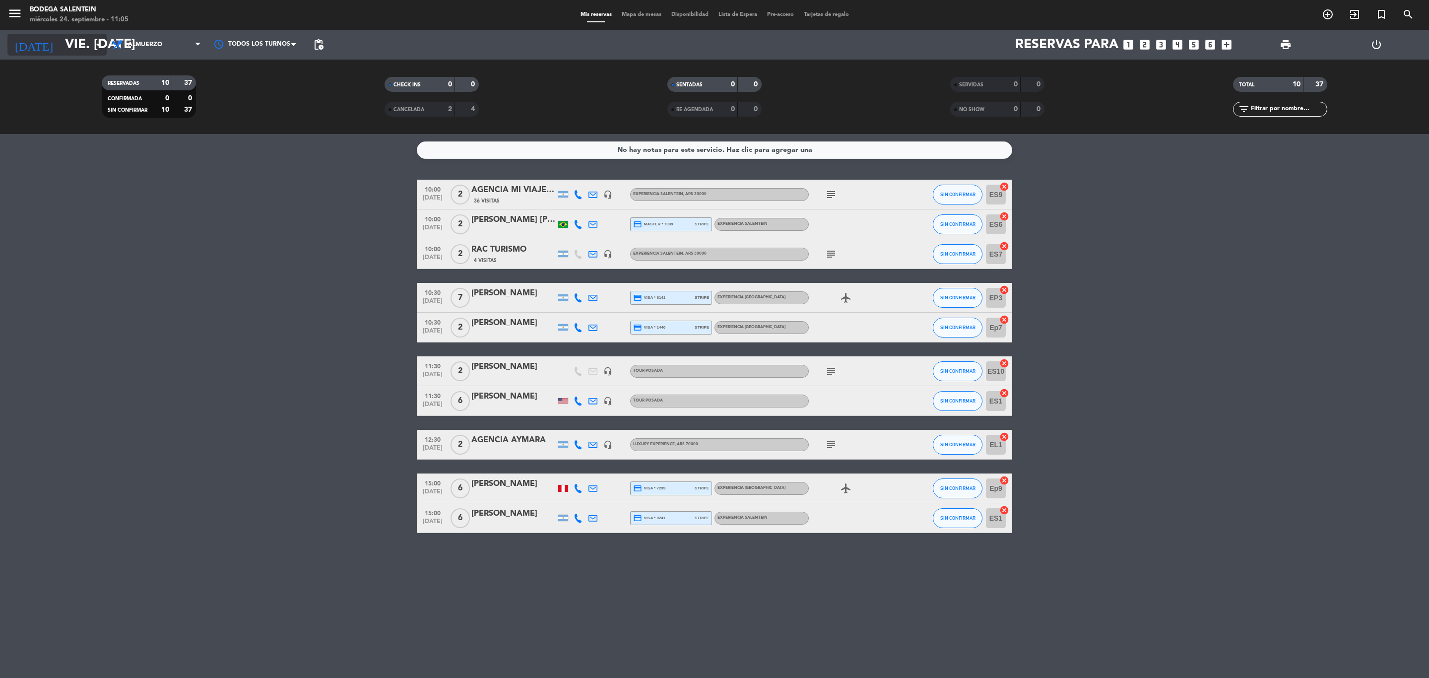
click at [60, 43] on input "vie. [DATE]" at bounding box center [144, 44] width 168 height 25
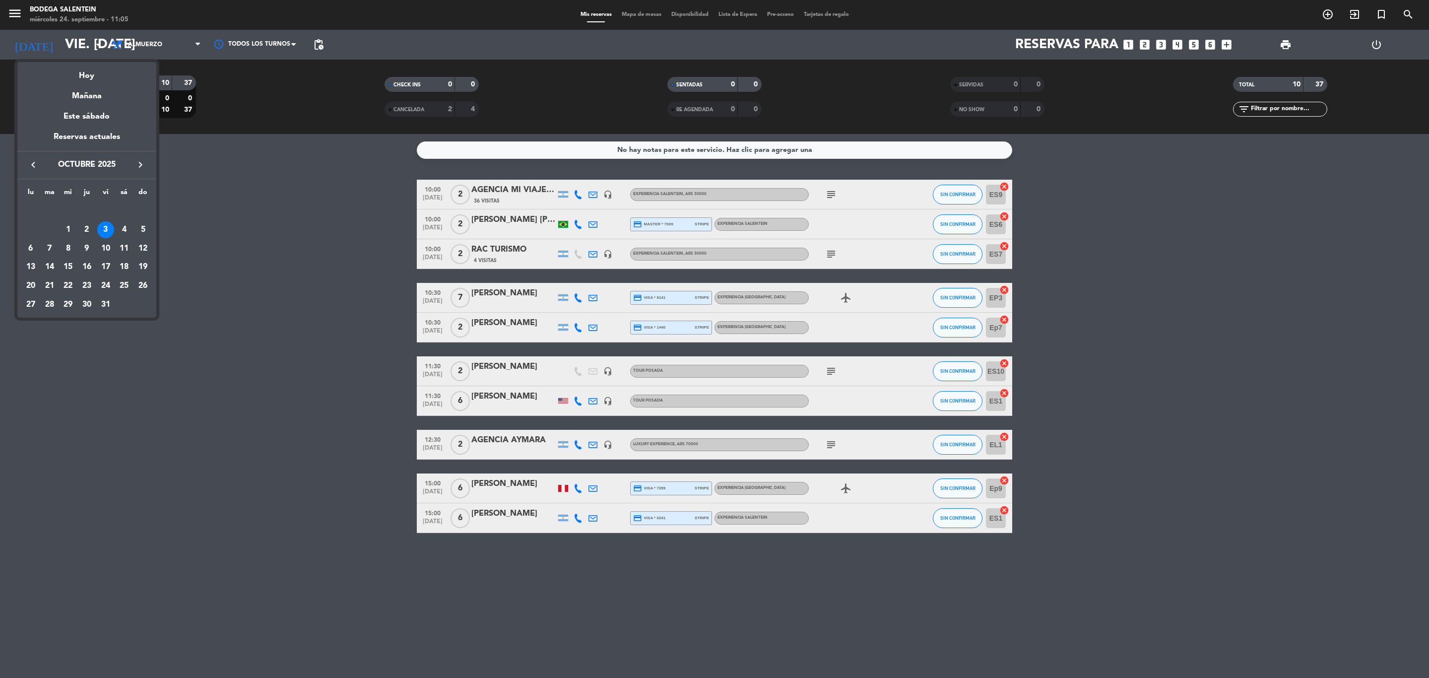
click at [35, 167] on icon "keyboard_arrow_left" at bounding box center [33, 165] width 12 height 12
click at [106, 285] on div "26" at bounding box center [105, 285] width 17 height 17
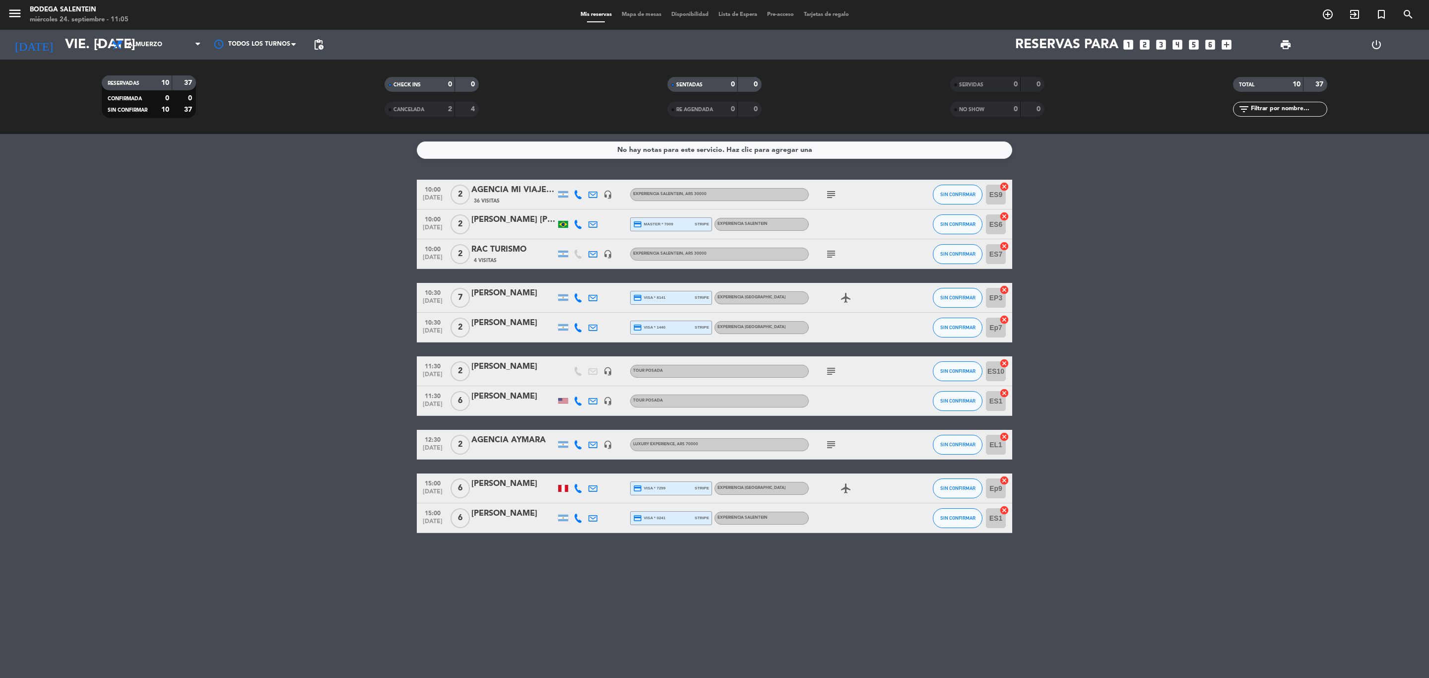
type input "vie. [DATE]"
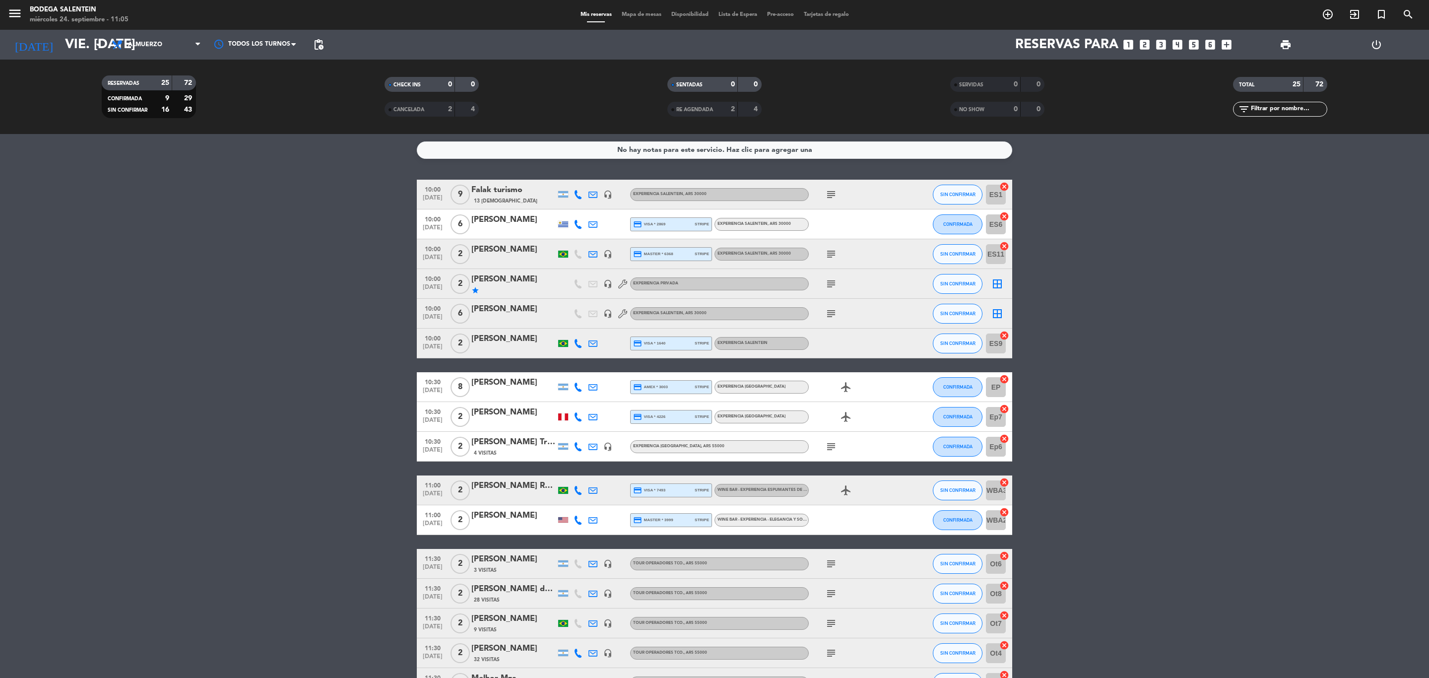
click at [481, 621] on div "[PERSON_NAME]" at bounding box center [513, 618] width 84 height 13
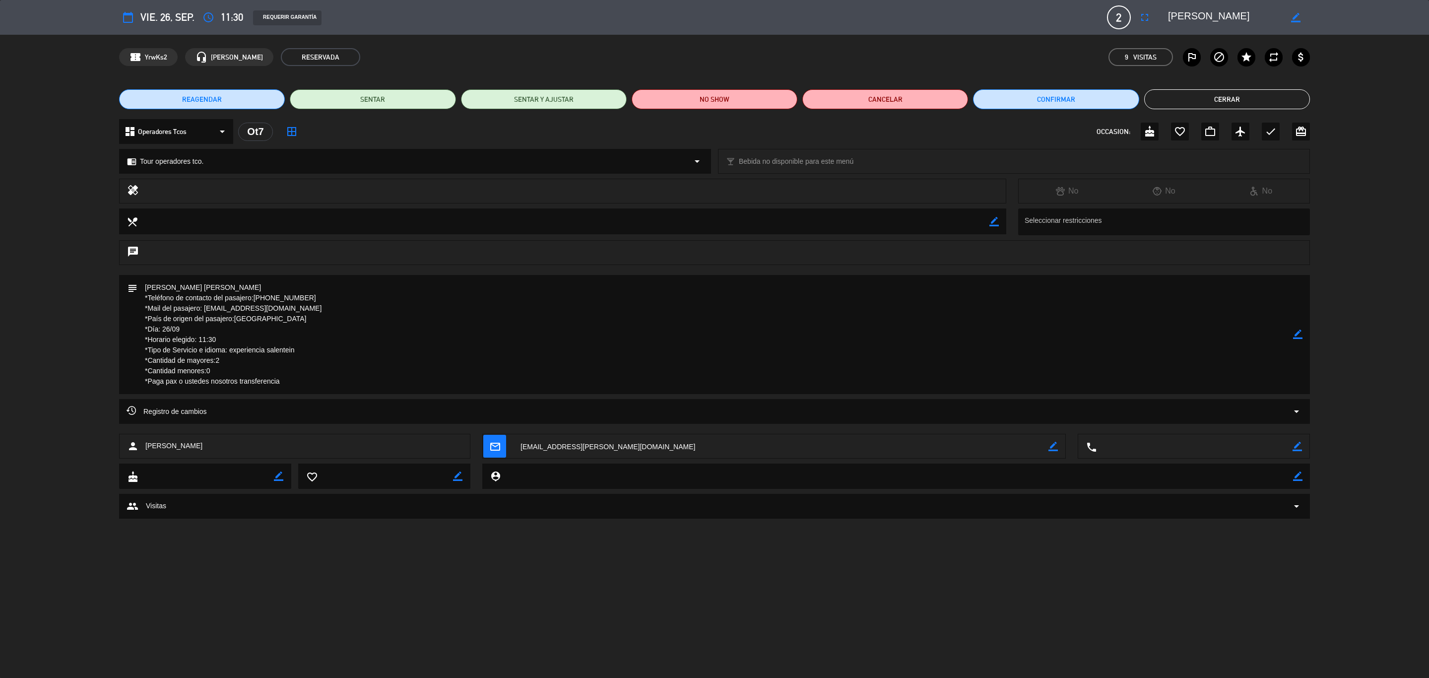
click at [1297, 336] on icon "border_color" at bounding box center [1297, 333] width 9 height 9
click at [1216, 97] on button "Cerrar" at bounding box center [1227, 99] width 166 height 20
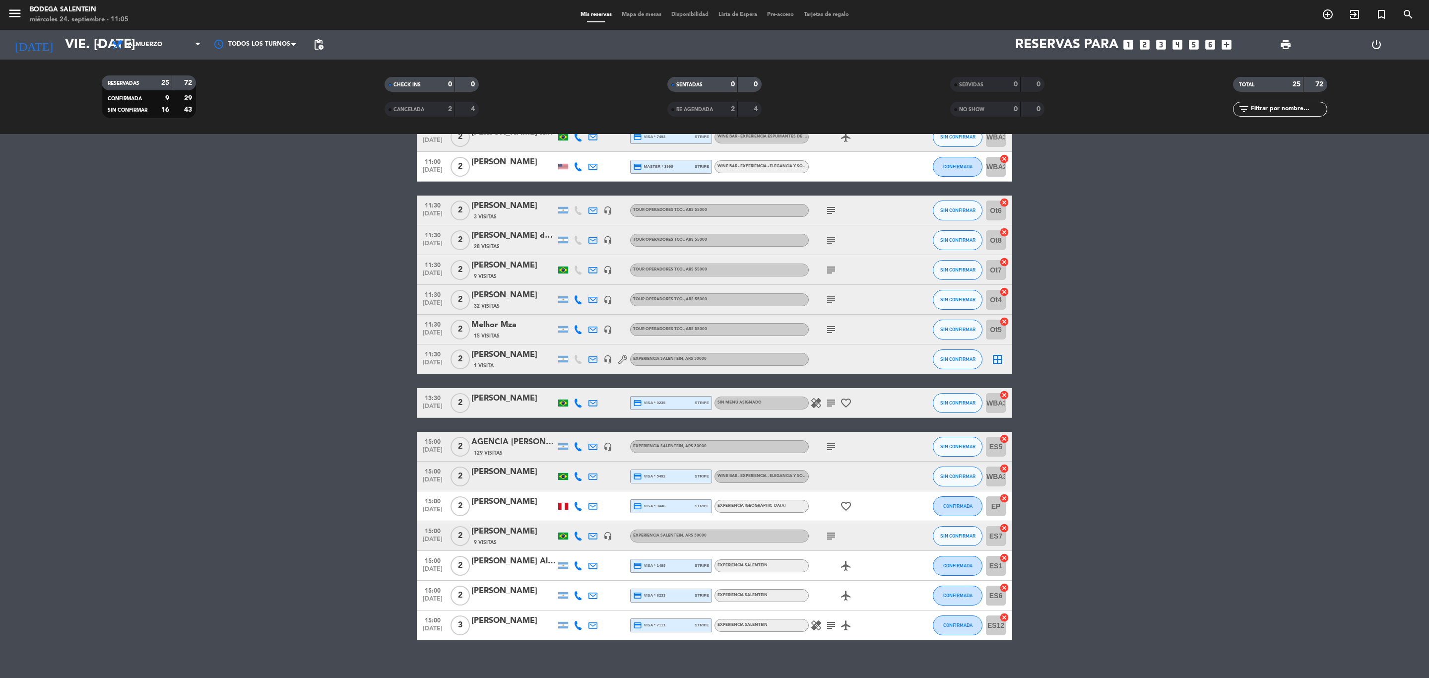
scroll to position [365, 0]
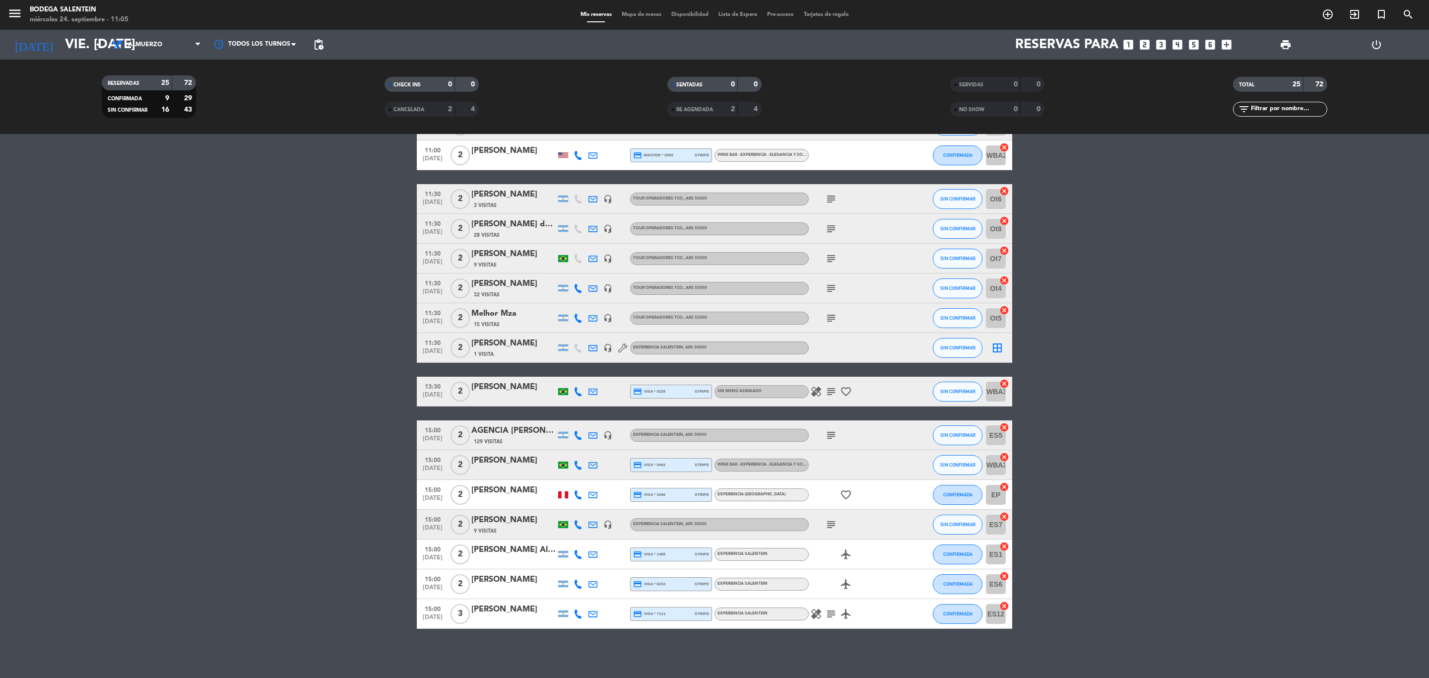
click at [508, 522] on div "[PERSON_NAME]" at bounding box center [513, 520] width 84 height 13
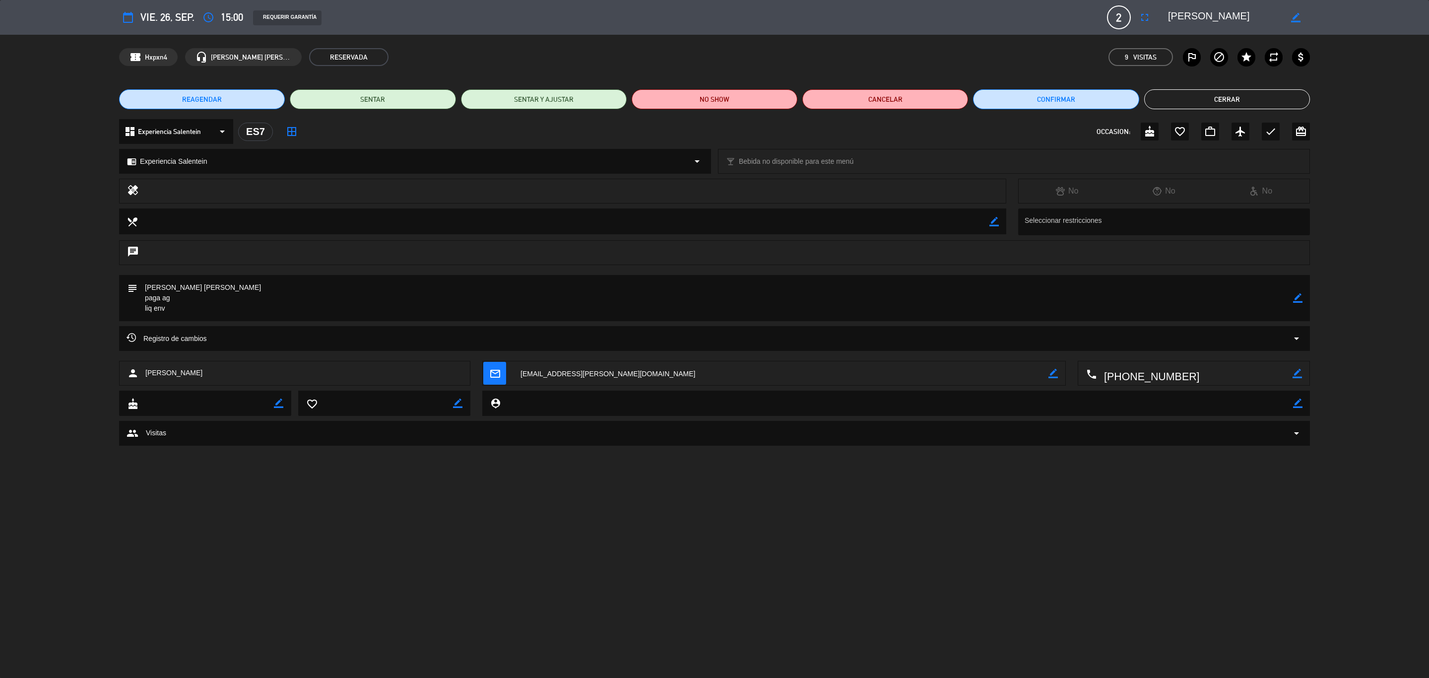
click at [1295, 297] on icon "border_color" at bounding box center [1297, 297] width 9 height 9
click at [225, 286] on textarea at bounding box center [715, 298] width 1156 height 46
paste textarea "[PERSON_NAME] x 2"
click at [1294, 296] on icon at bounding box center [1297, 297] width 9 height 9
click at [315, 289] on textarea at bounding box center [715, 298] width 1156 height 46
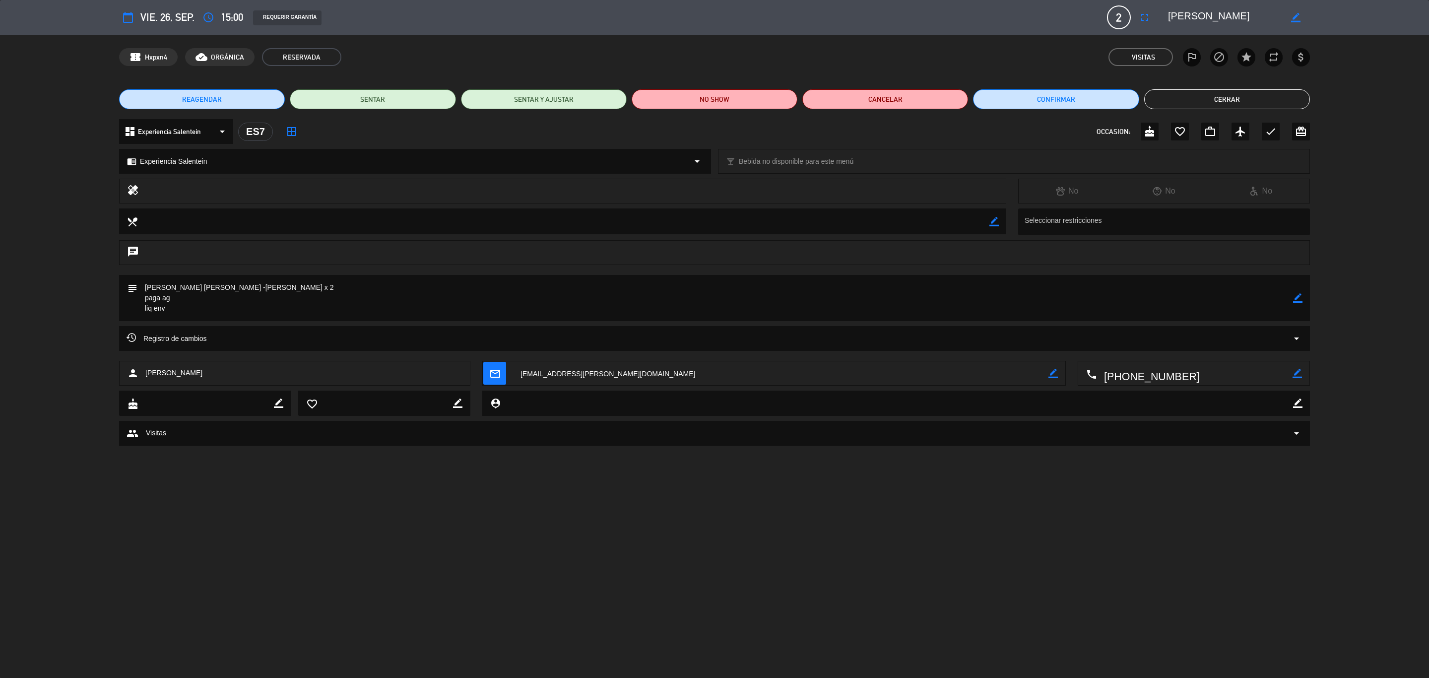
click at [1297, 296] on icon "border_color" at bounding box center [1297, 297] width 9 height 9
paste textarea "B-0168-00000317"
type textarea "[PERSON_NAME] [PERSON_NAME] -[PERSON_NAME] x 2-B-0168-00000317 paga ag liq env"
click at [1298, 295] on icon at bounding box center [1297, 297] width 9 height 9
click at [1218, 100] on button "Cerrar" at bounding box center [1227, 99] width 166 height 20
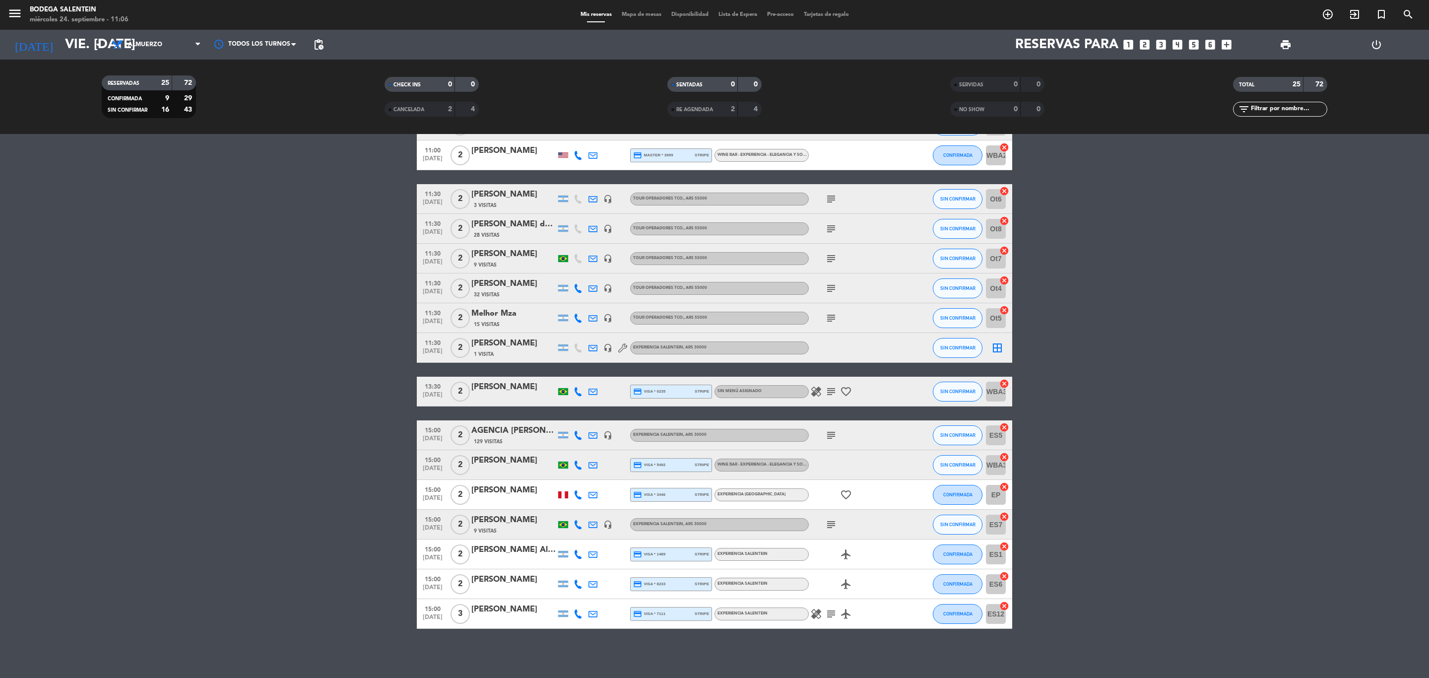
click at [493, 258] on div "[PERSON_NAME]" at bounding box center [513, 254] width 84 height 13
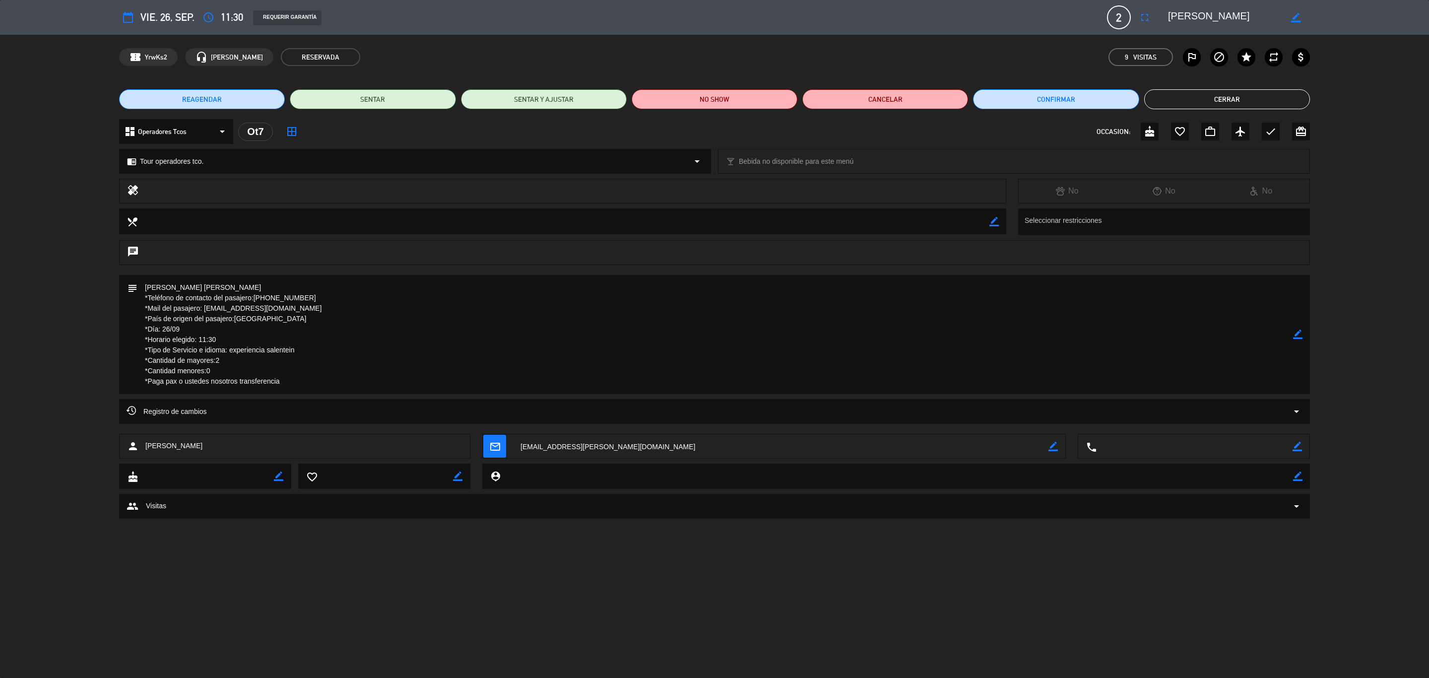
drag, startPoint x: 241, startPoint y: 281, endPoint x: 135, endPoint y: 281, distance: 105.7
click at [135, 281] on div "subject border_color" at bounding box center [714, 334] width 1191 height 119
click at [1256, 99] on button "Cerrar" at bounding box center [1227, 99] width 166 height 20
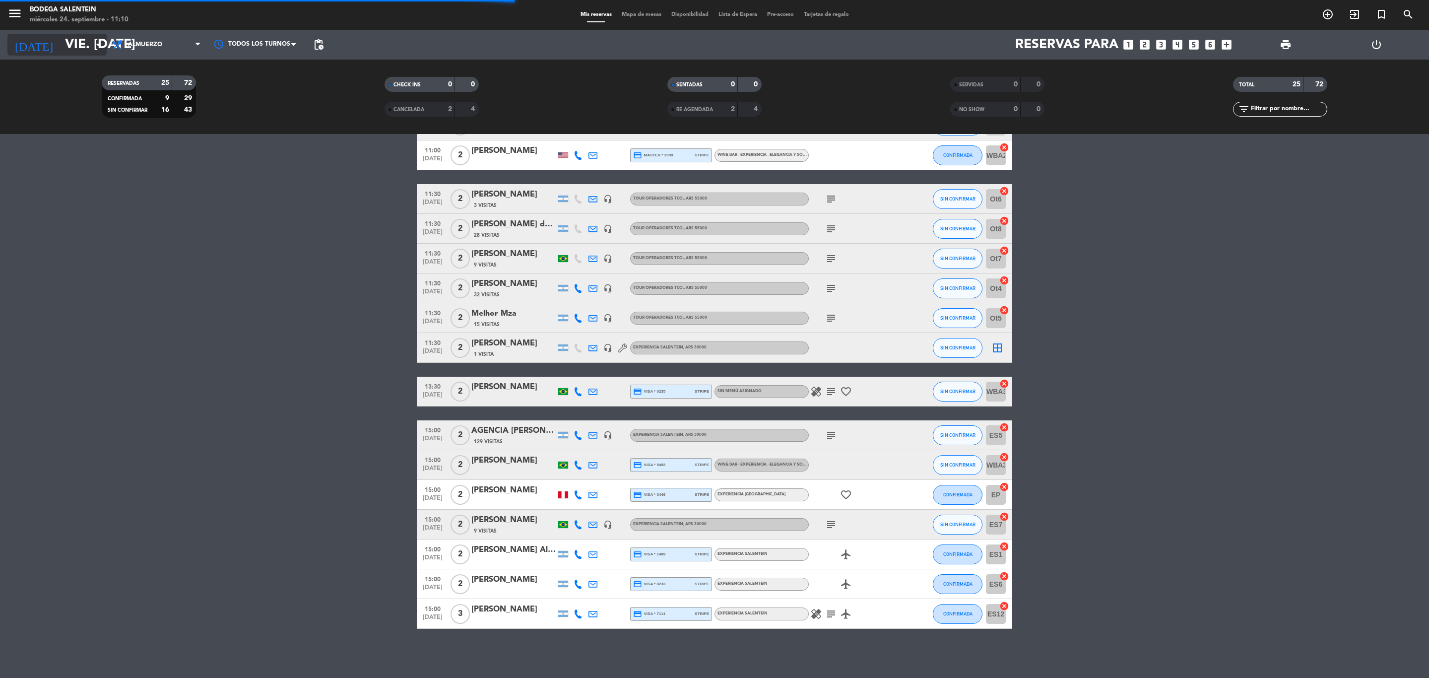
click at [64, 56] on input "vie. [DATE]" at bounding box center [144, 44] width 168 height 25
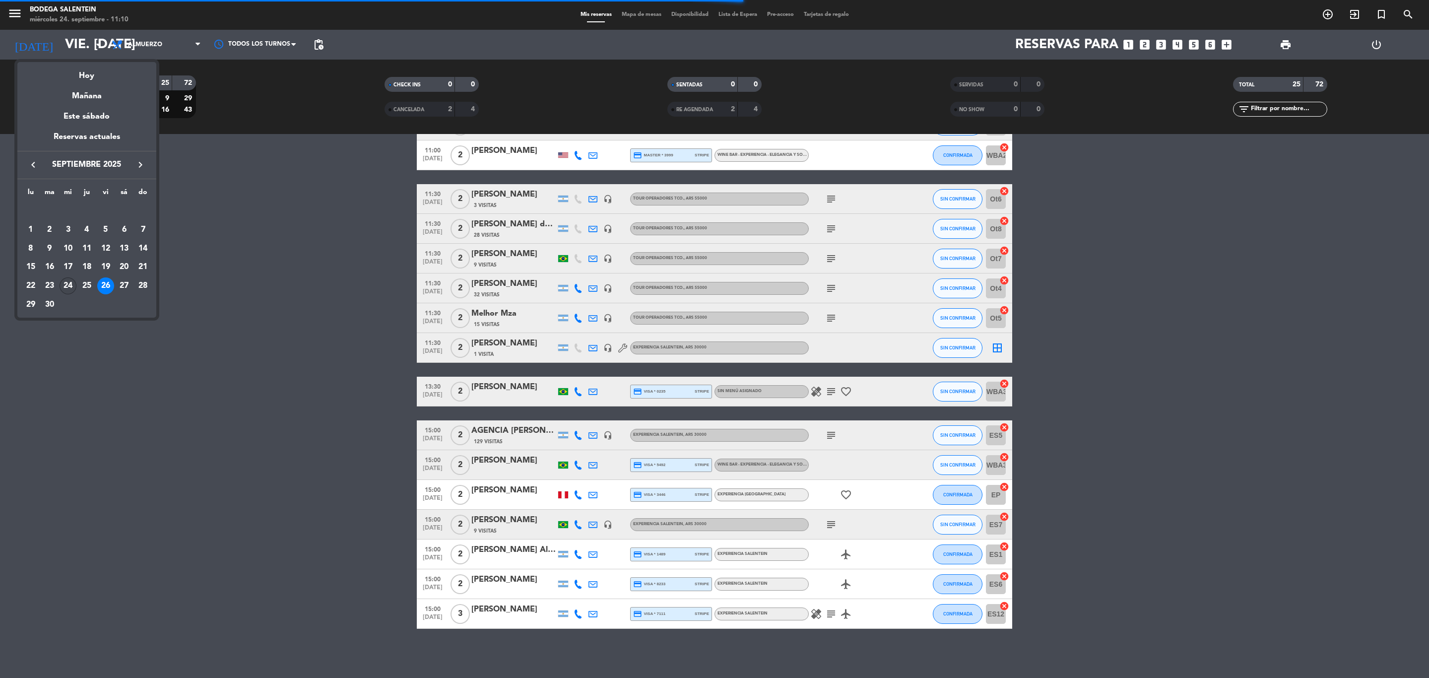
click at [60, 280] on td "24" at bounding box center [68, 285] width 19 height 19
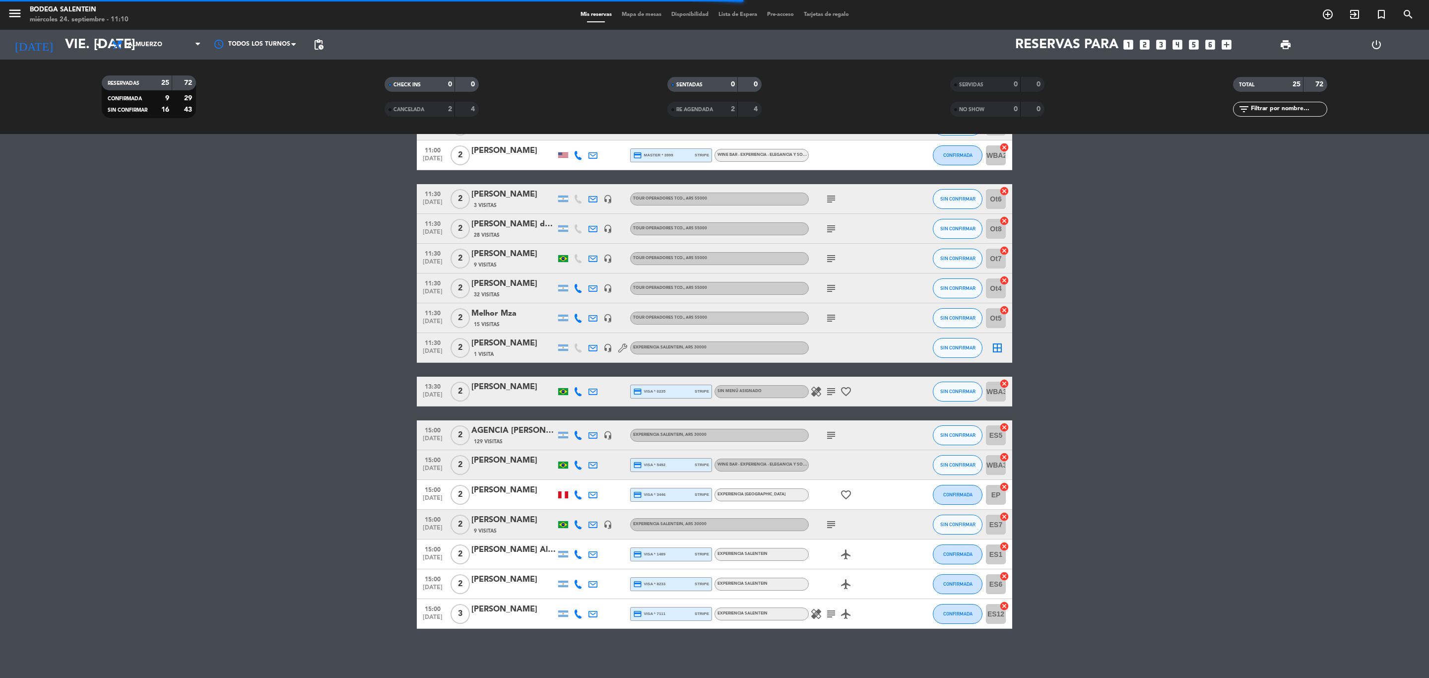
type input "mié. [DATE]"
